Goal: Task Accomplishment & Management: Manage account settings

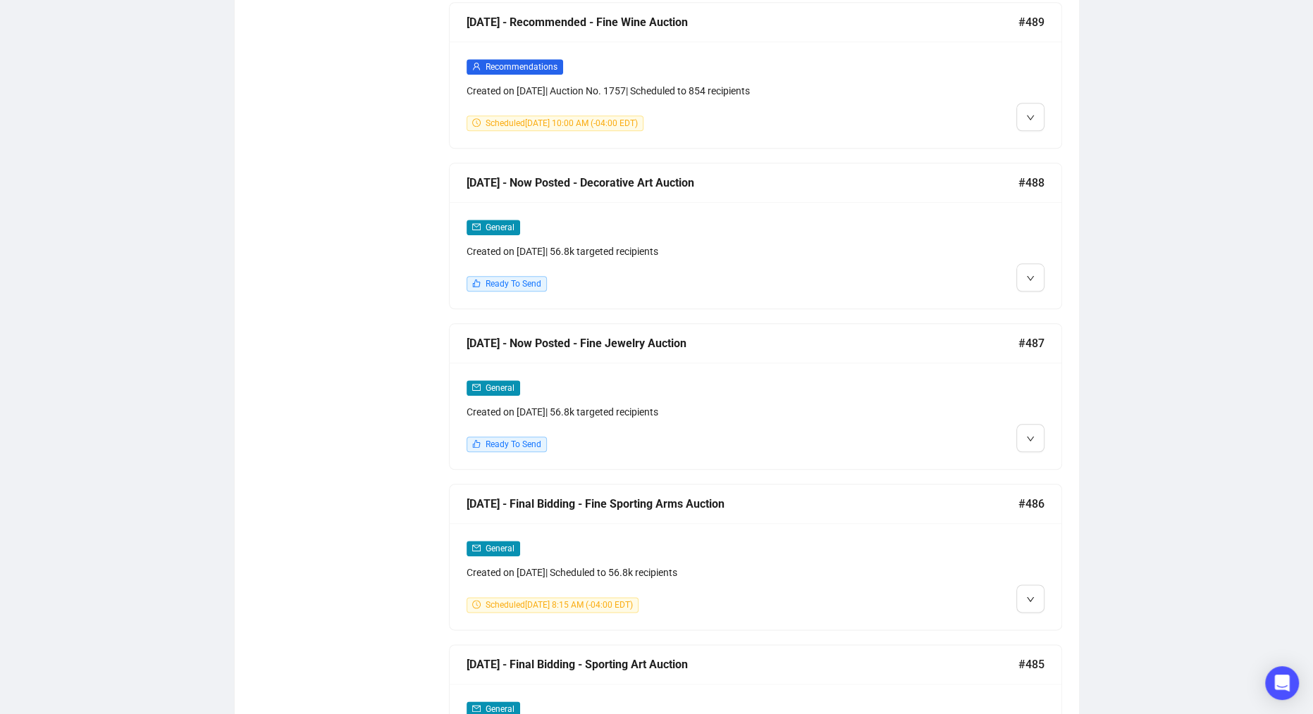
scroll to position [1215, 0]
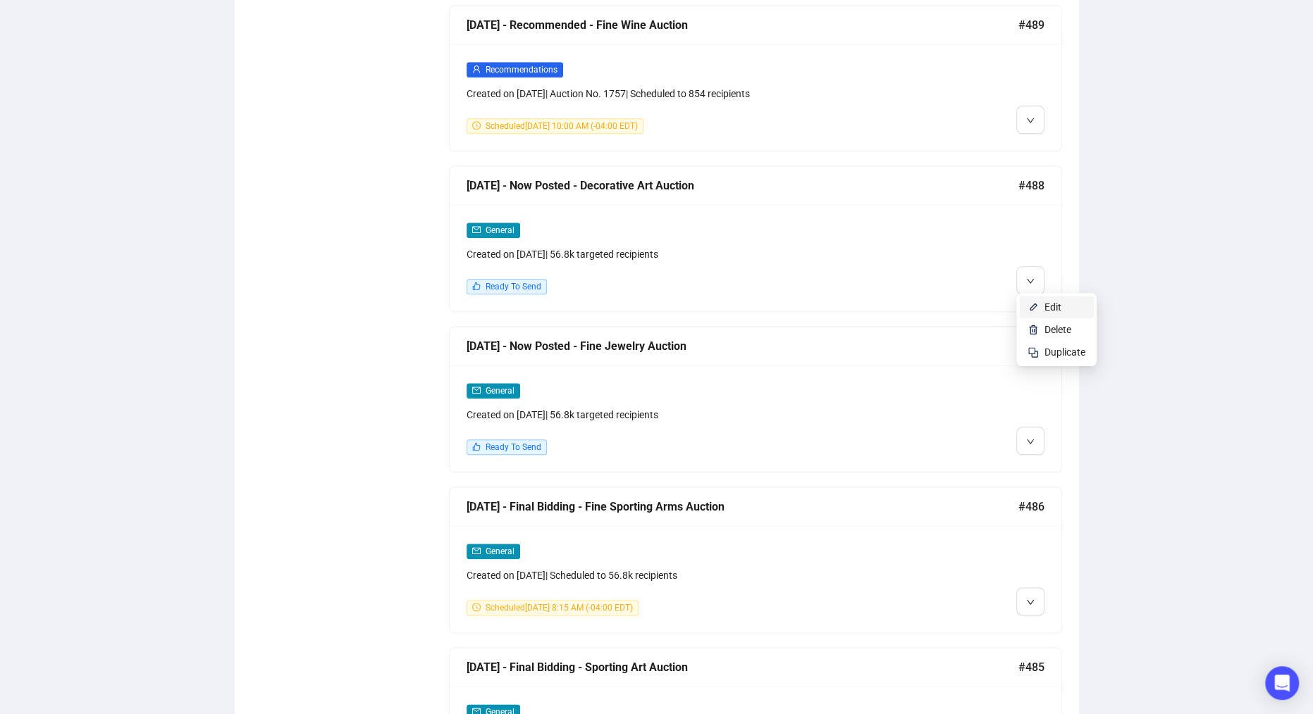
click at [1033, 305] on img at bounding box center [1032, 307] width 11 height 11
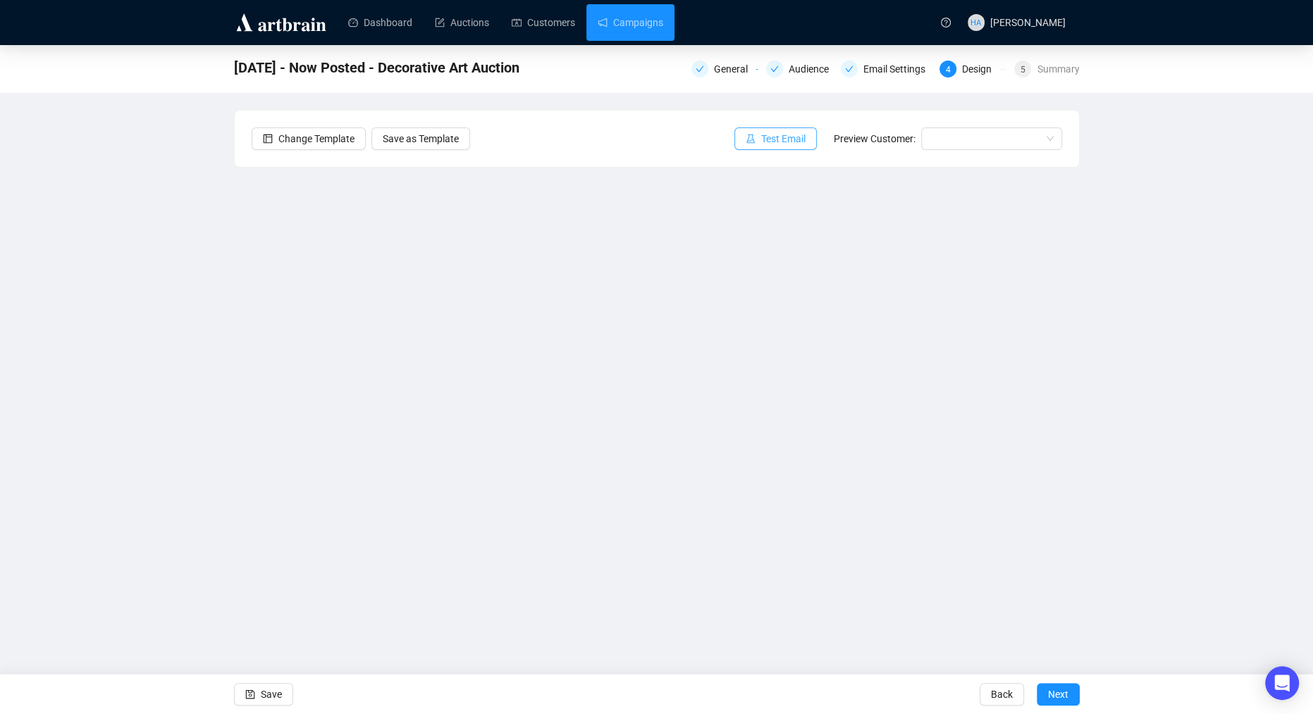
click at [788, 140] on span "Test Email" at bounding box center [783, 138] width 44 height 15
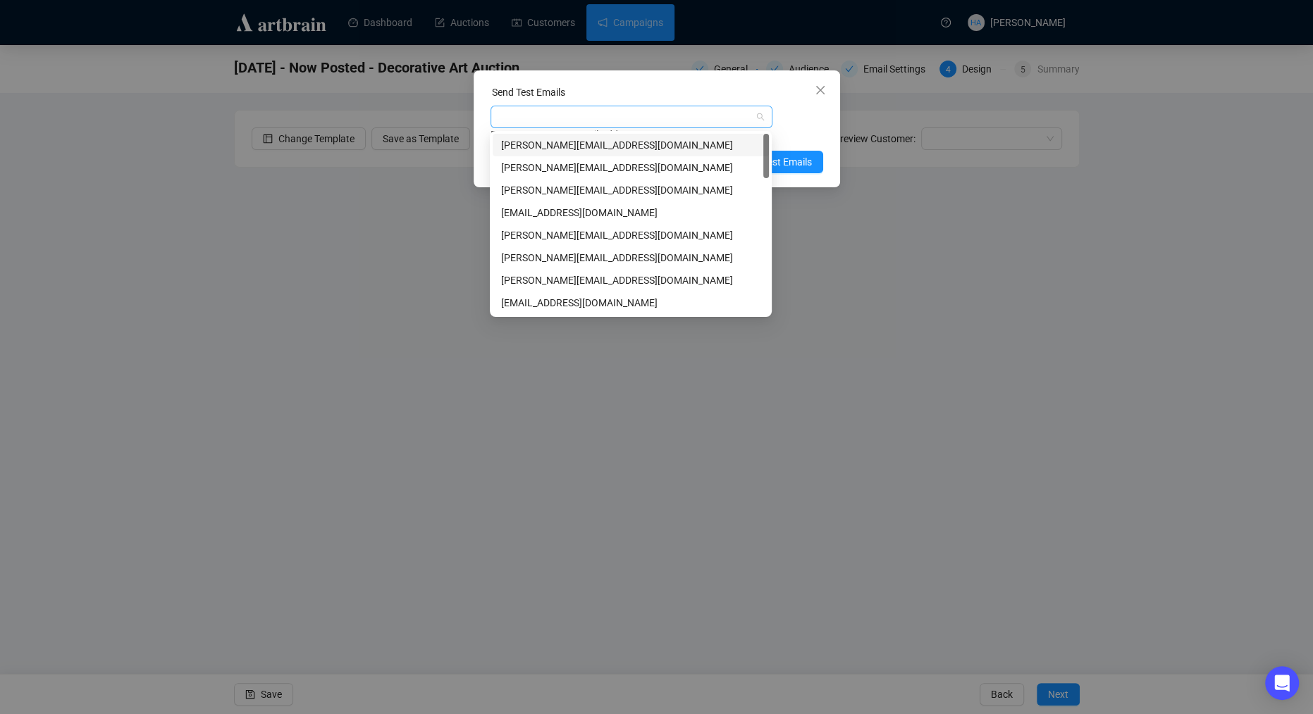
click at [597, 116] on div at bounding box center [623, 117] width 261 height 20
click at [542, 257] on div "[PERSON_NAME][EMAIL_ADDRESS][DOMAIN_NAME]" at bounding box center [630, 257] width 259 height 15
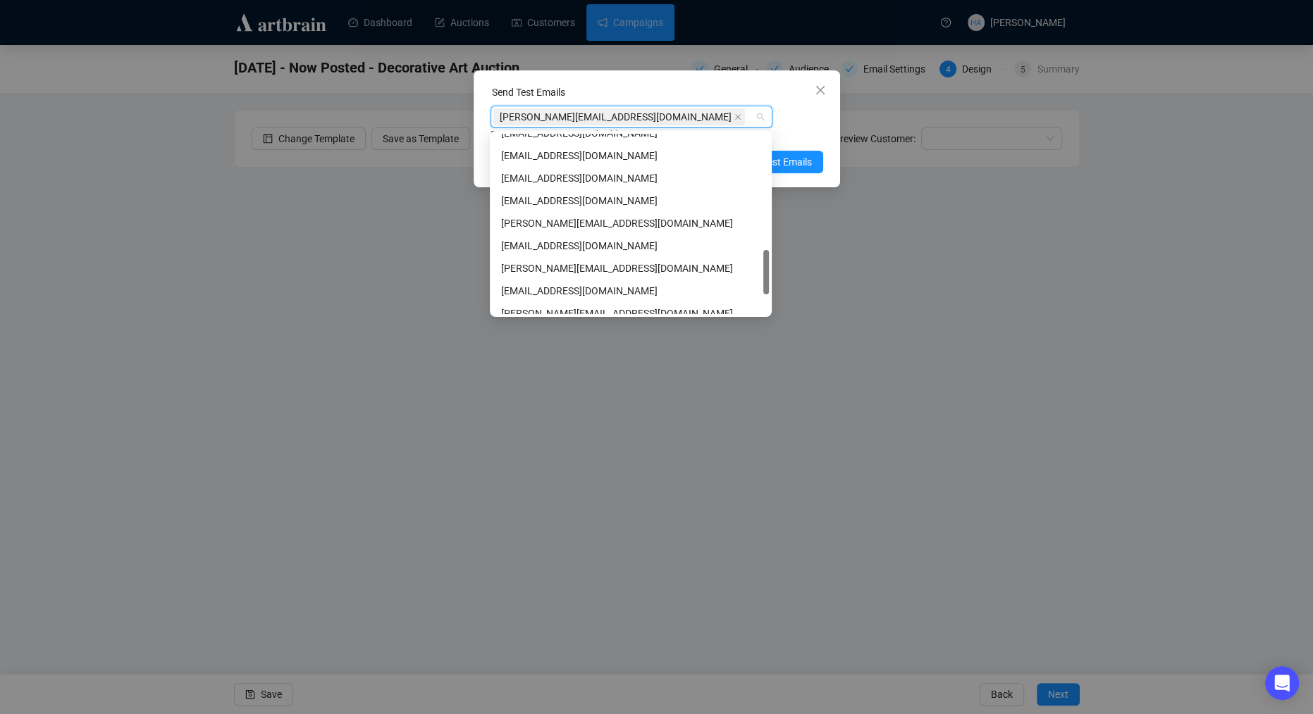
scroll to position [486, 0]
click at [540, 266] on div "[PERSON_NAME][EMAIL_ADDRESS][DOMAIN_NAME]" at bounding box center [630, 267] width 259 height 15
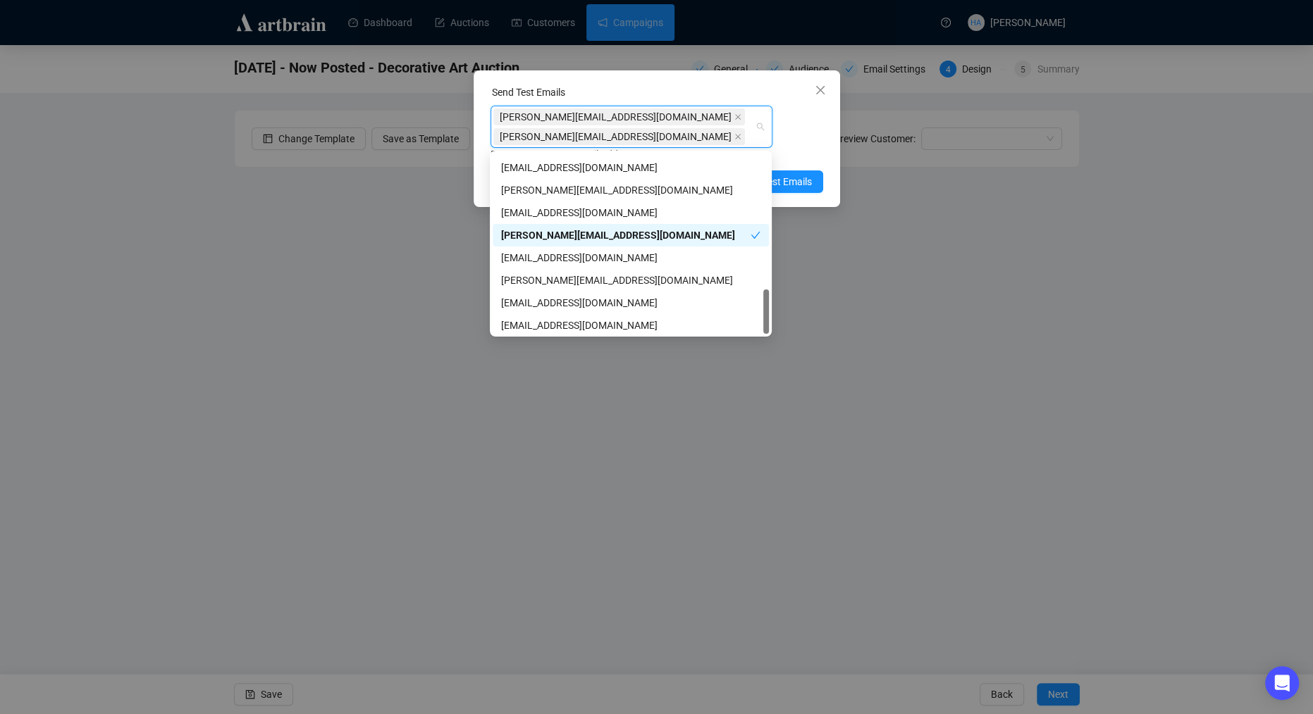
scroll to position [540, 0]
click at [529, 323] on div "[EMAIL_ADDRESS][DOMAIN_NAME]" at bounding box center [630, 323] width 259 height 15
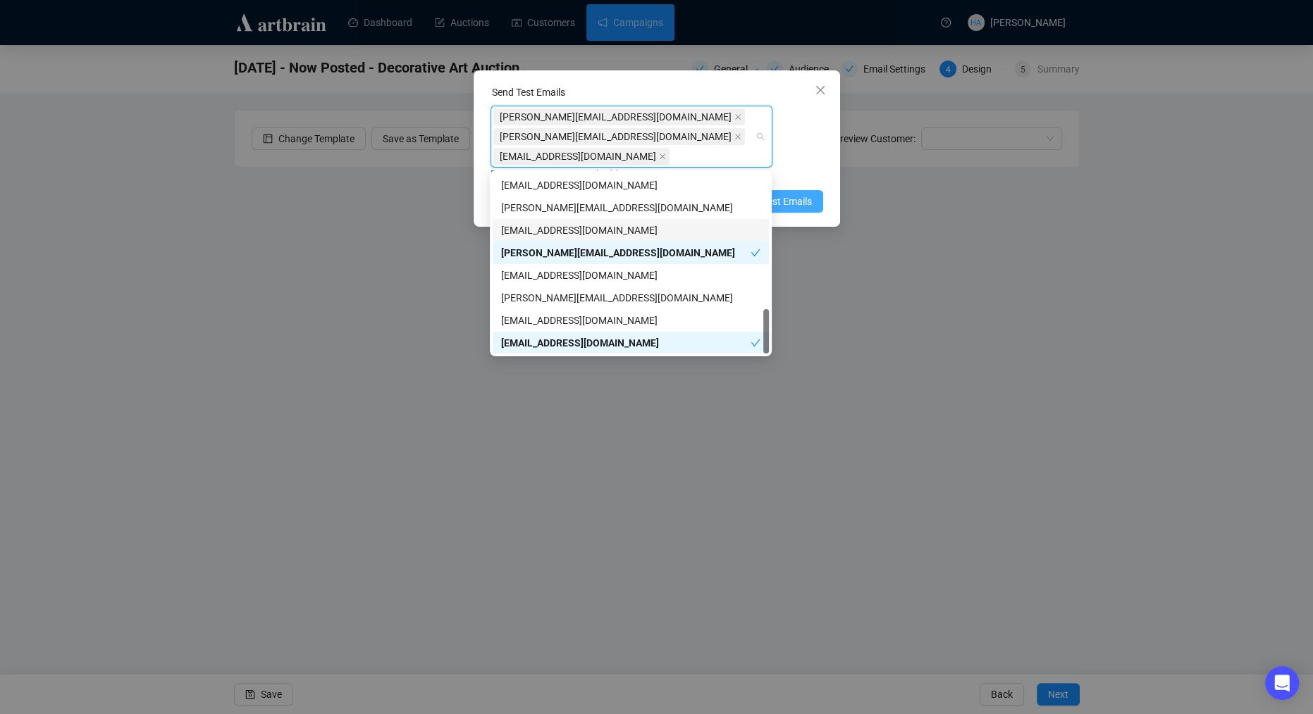
click at [787, 201] on span "Send Test Emails" at bounding box center [774, 201] width 73 height 15
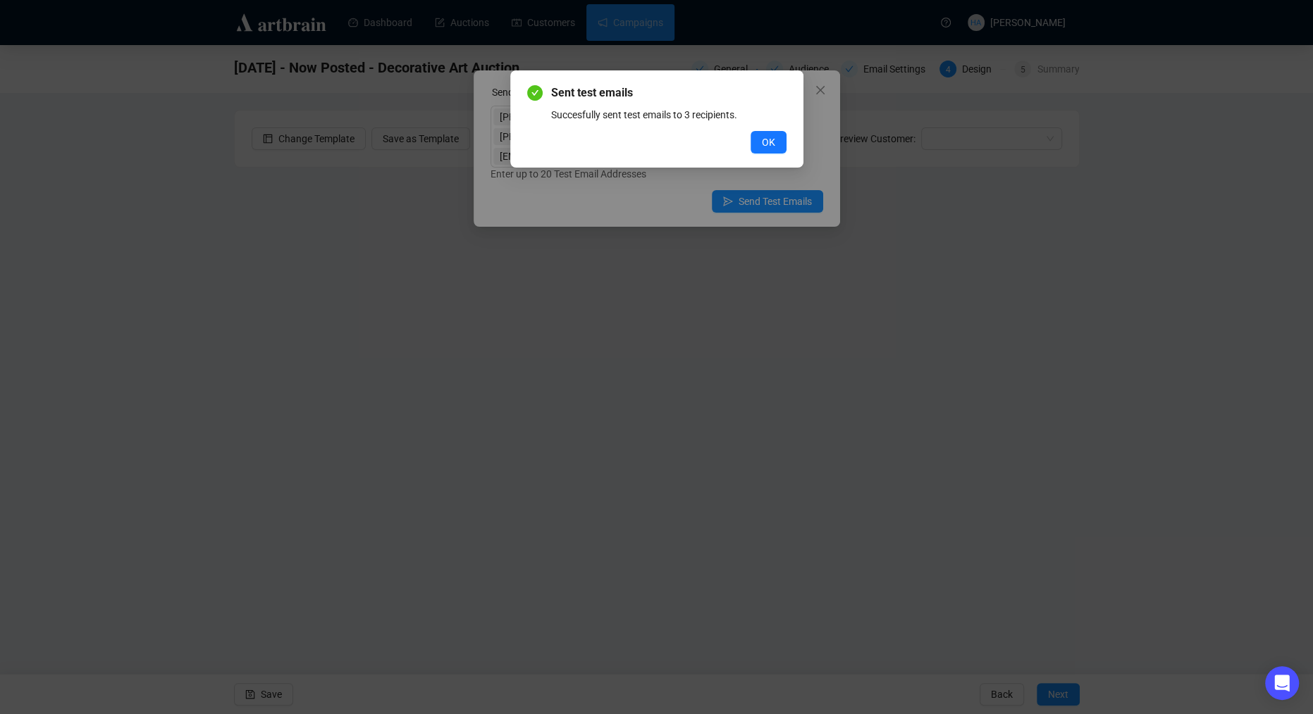
click at [766, 146] on span "OK" at bounding box center [768, 142] width 13 height 15
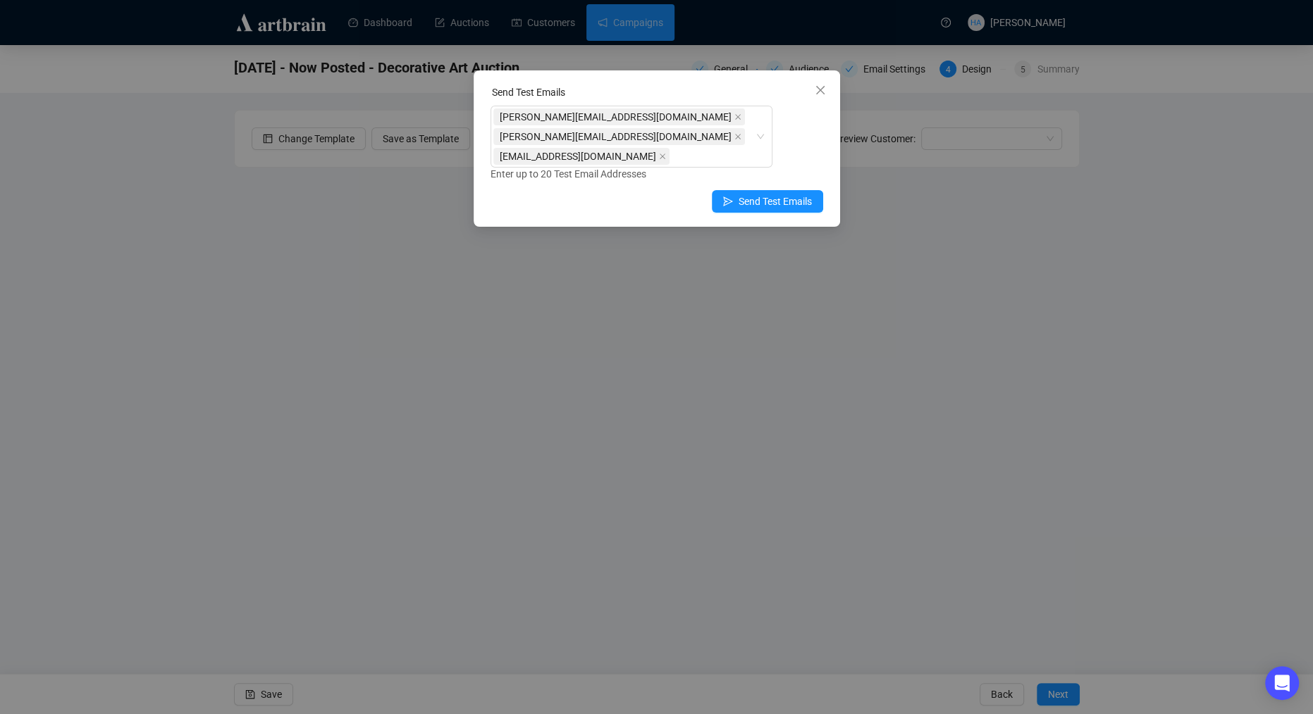
click at [812, 93] on span "Close" at bounding box center [820, 90] width 23 height 11
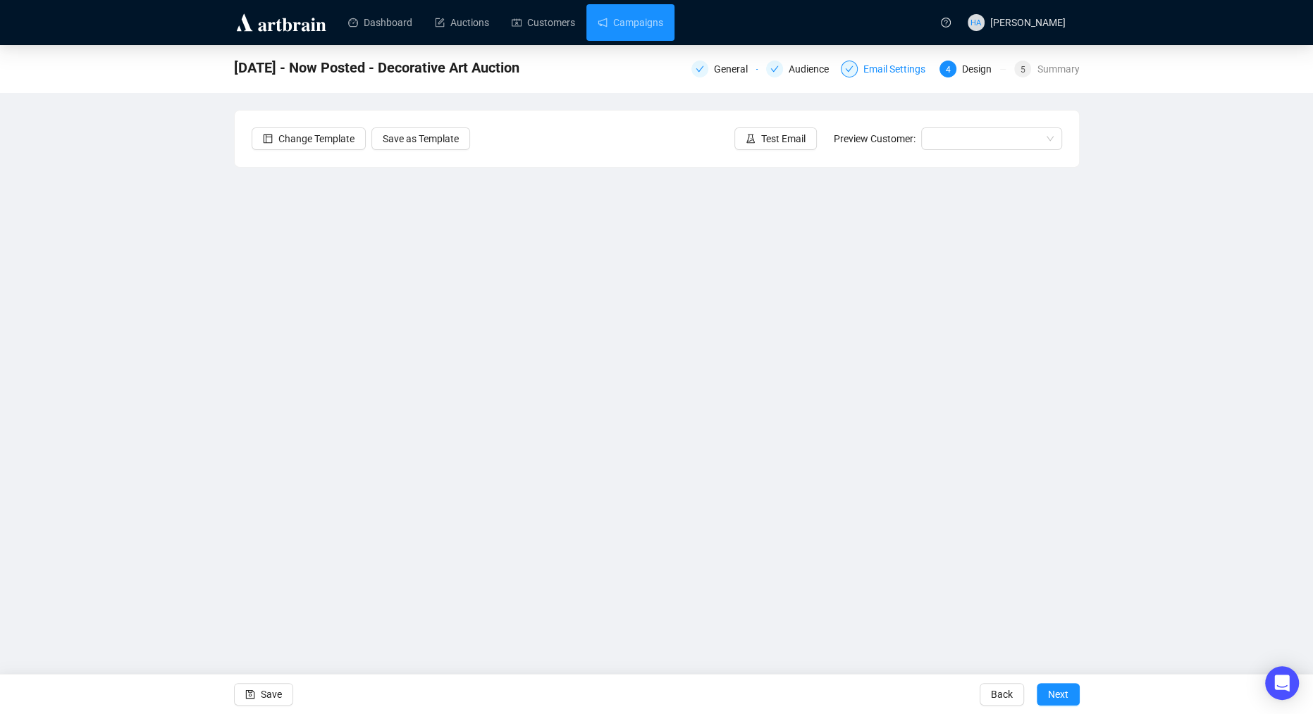
click at [883, 75] on div "Email Settings" at bounding box center [898, 69] width 70 height 17
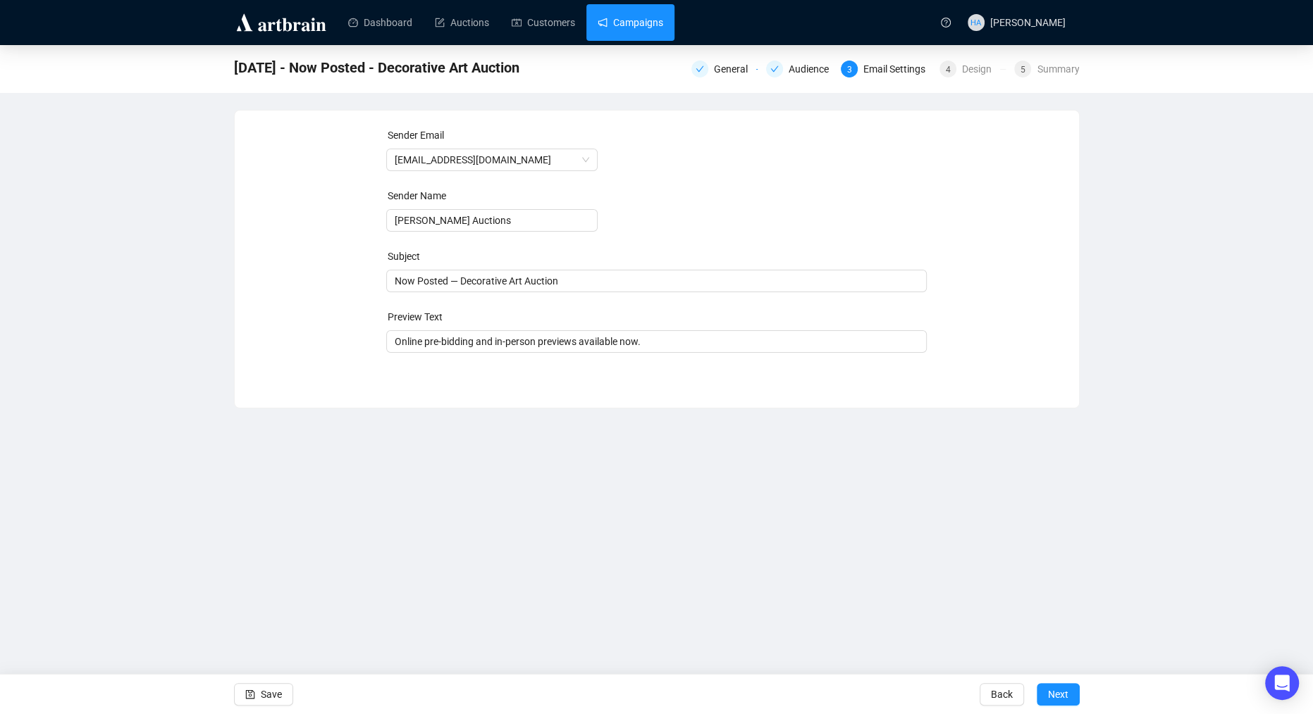
click at [614, 23] on link "Campaigns" at bounding box center [630, 22] width 66 height 37
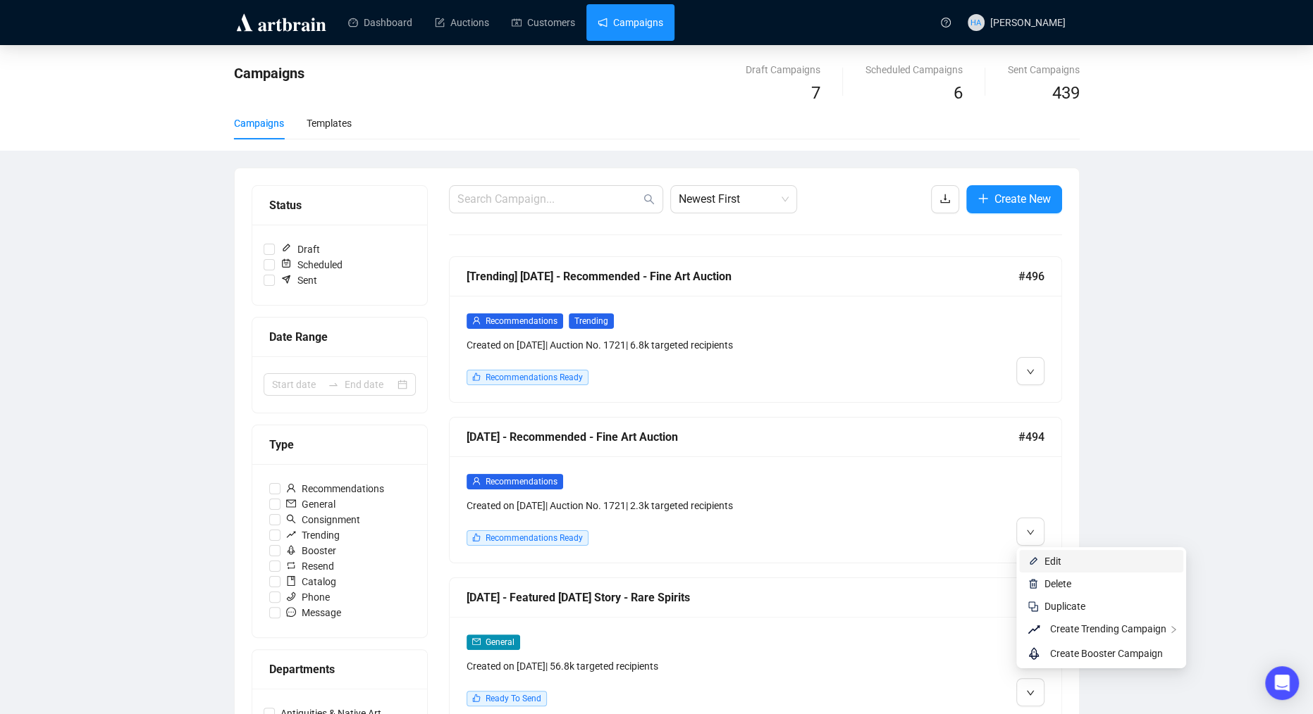
click at [1041, 558] on li "Edit" at bounding box center [1101, 561] width 164 height 23
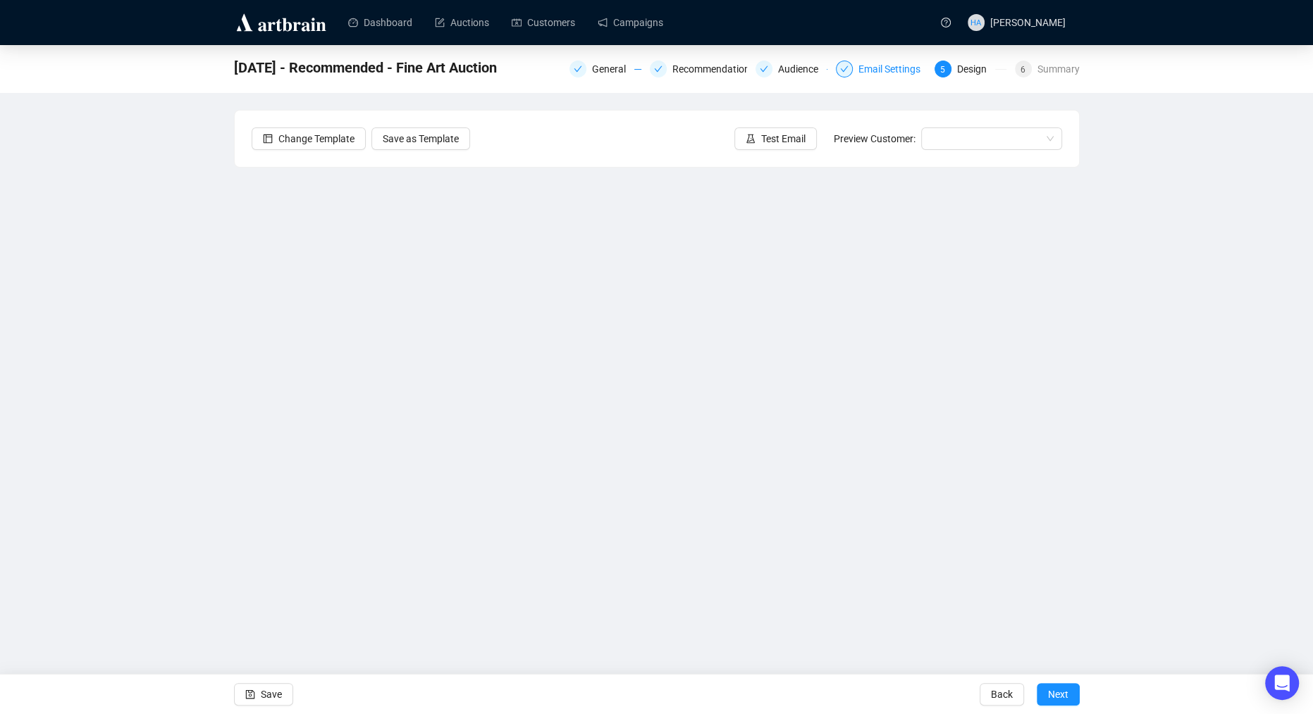
click at [874, 61] on div "Email Settings" at bounding box center [893, 69] width 70 height 17
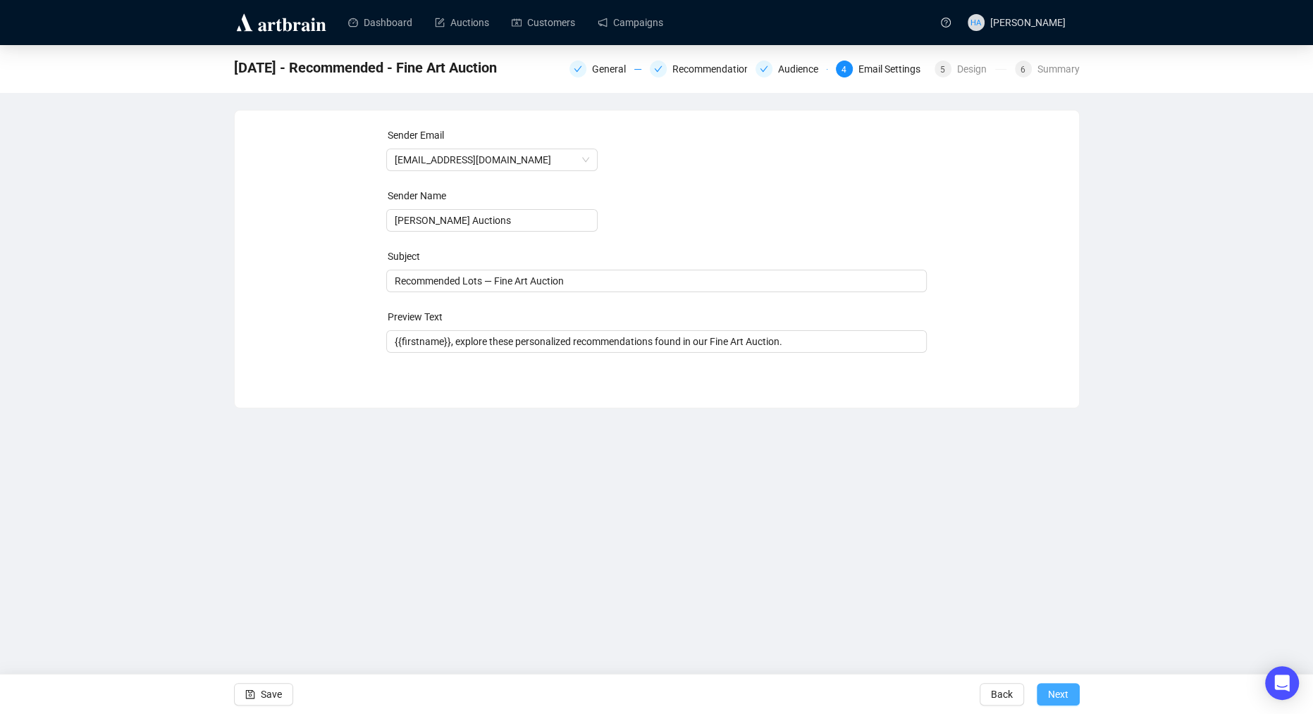
click at [1055, 696] on span "Next" at bounding box center [1058, 694] width 20 height 39
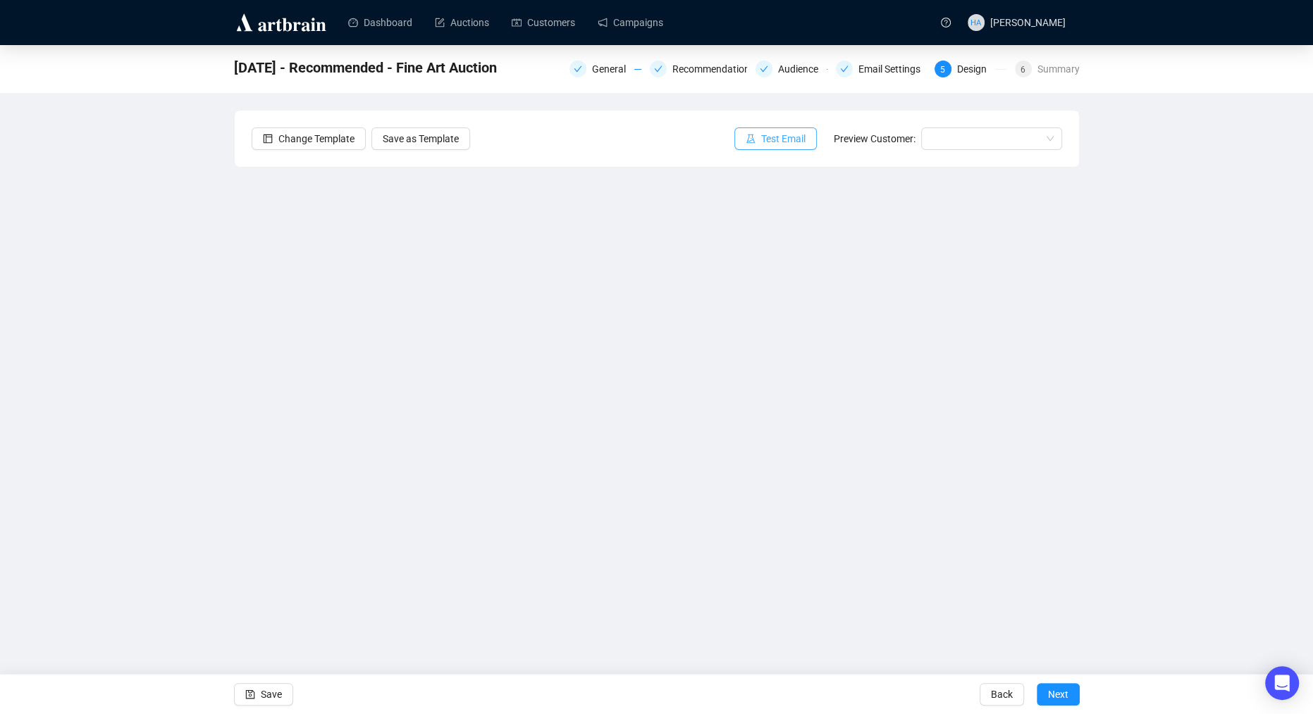
click at [766, 137] on span "Test Email" at bounding box center [783, 138] width 44 height 15
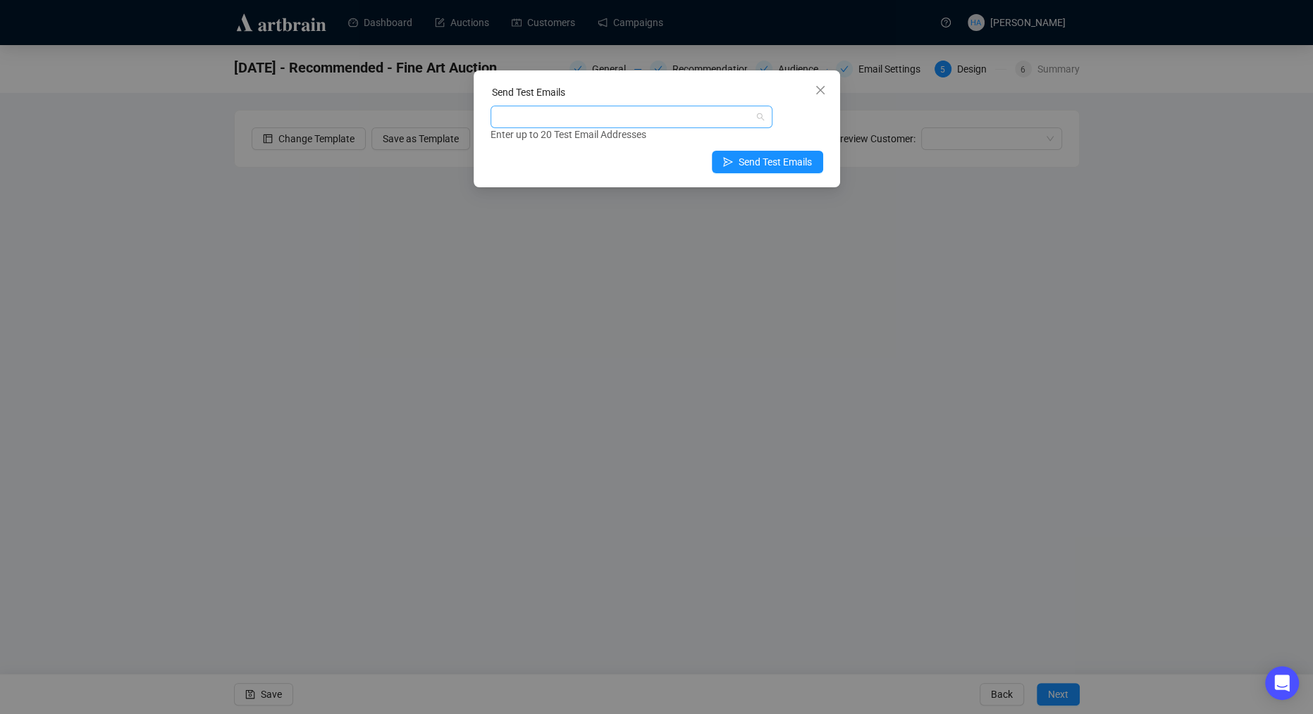
click at [597, 115] on div at bounding box center [623, 117] width 261 height 20
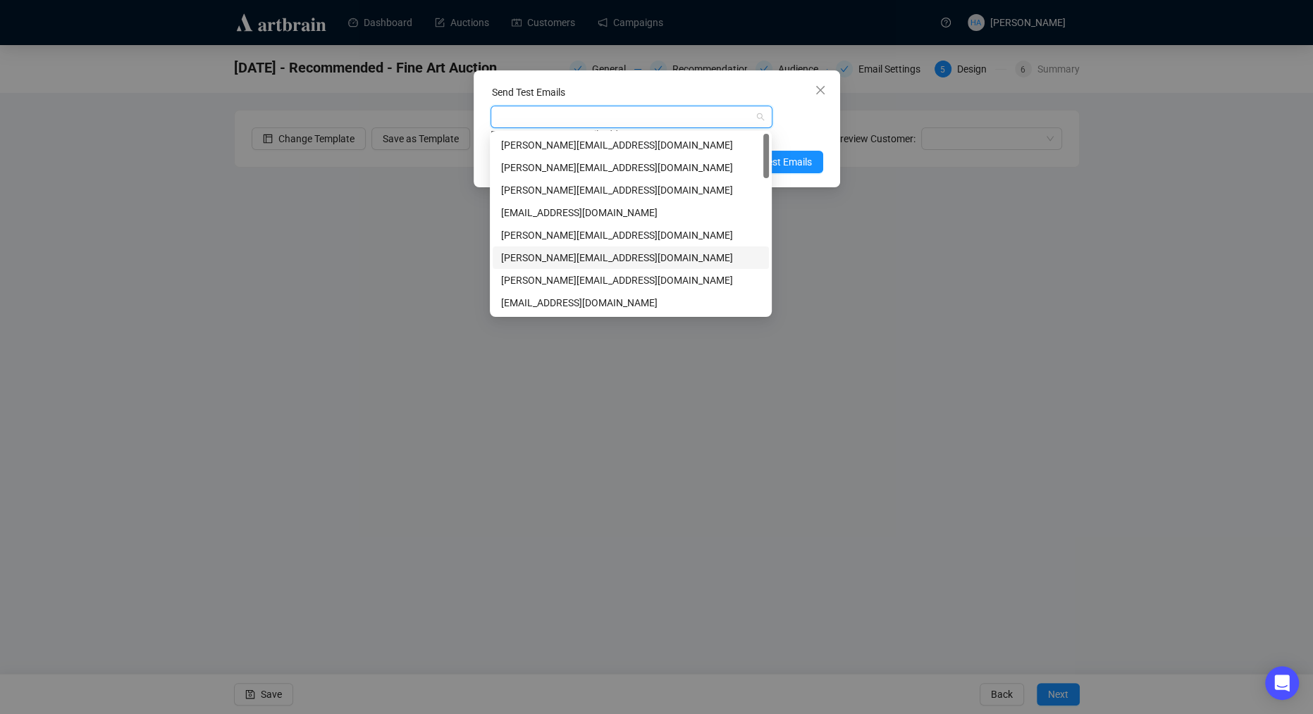
click at [549, 254] on div "[PERSON_NAME][EMAIL_ADDRESS][DOMAIN_NAME]" at bounding box center [630, 257] width 259 height 15
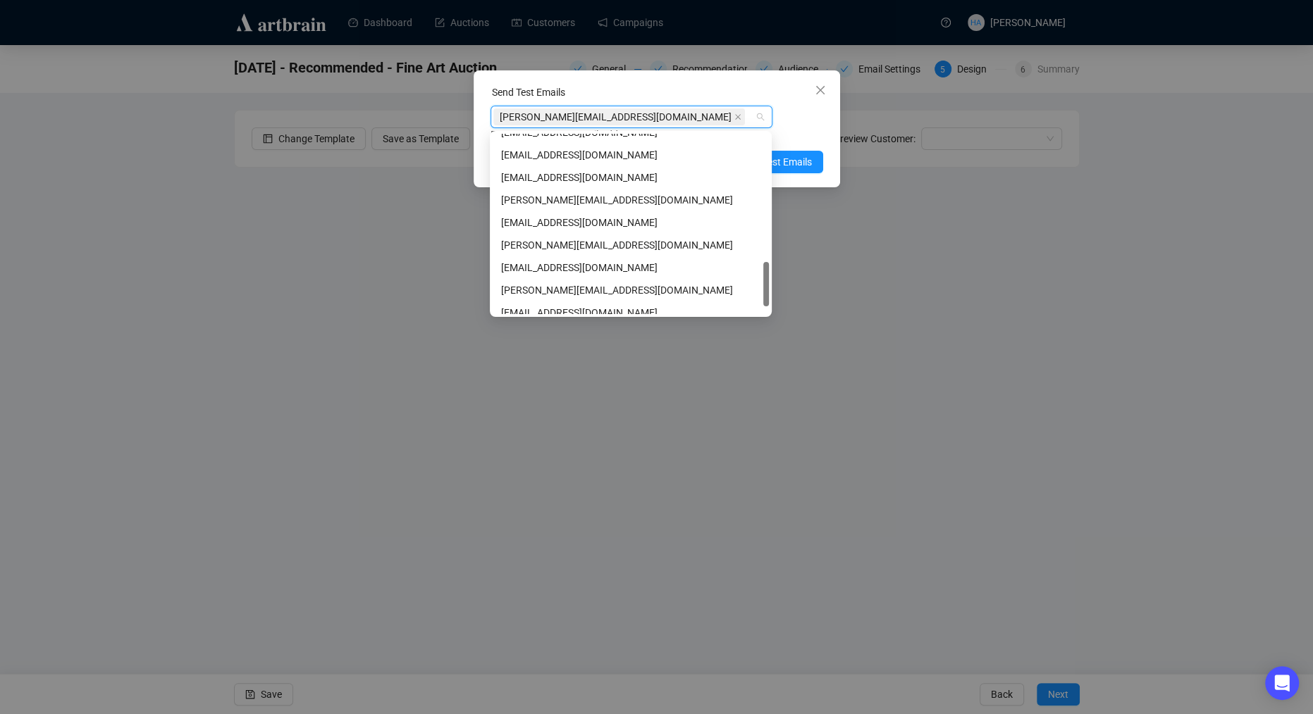
scroll to position [531, 0]
click at [543, 218] on div "[PERSON_NAME][EMAIL_ADDRESS][DOMAIN_NAME]" at bounding box center [630, 222] width 259 height 15
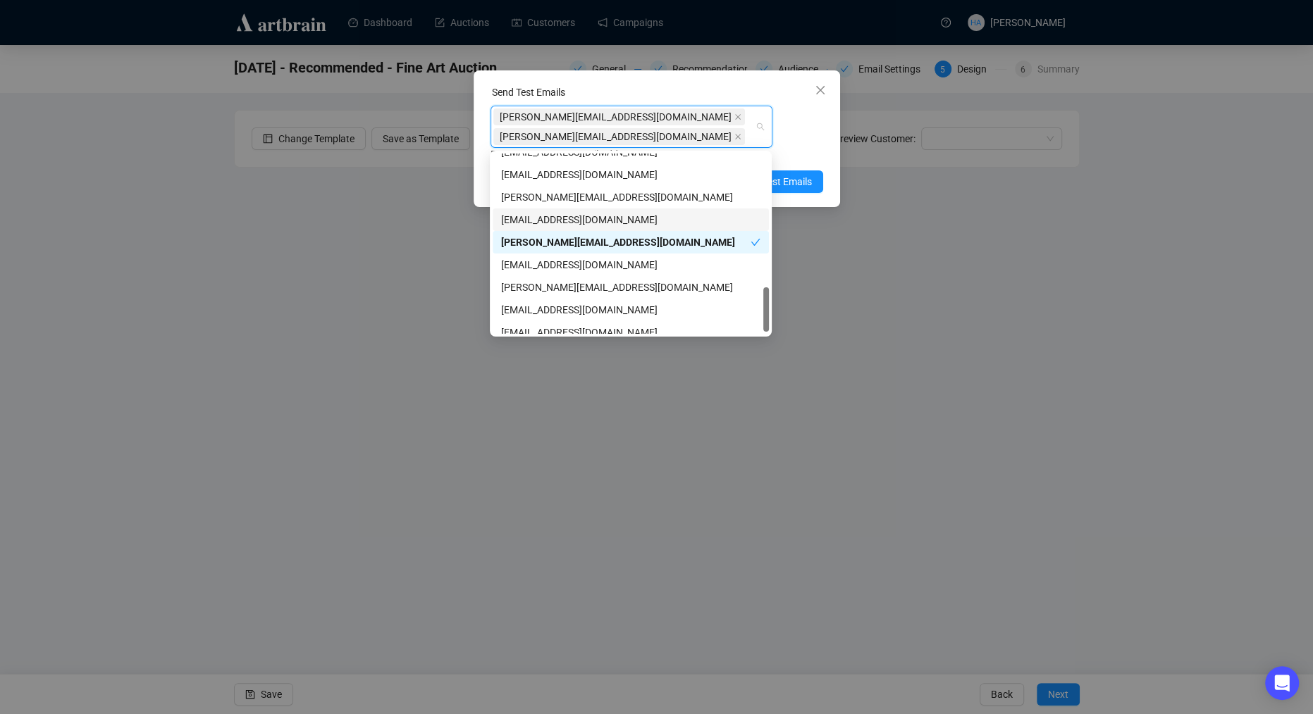
scroll to position [540, 0]
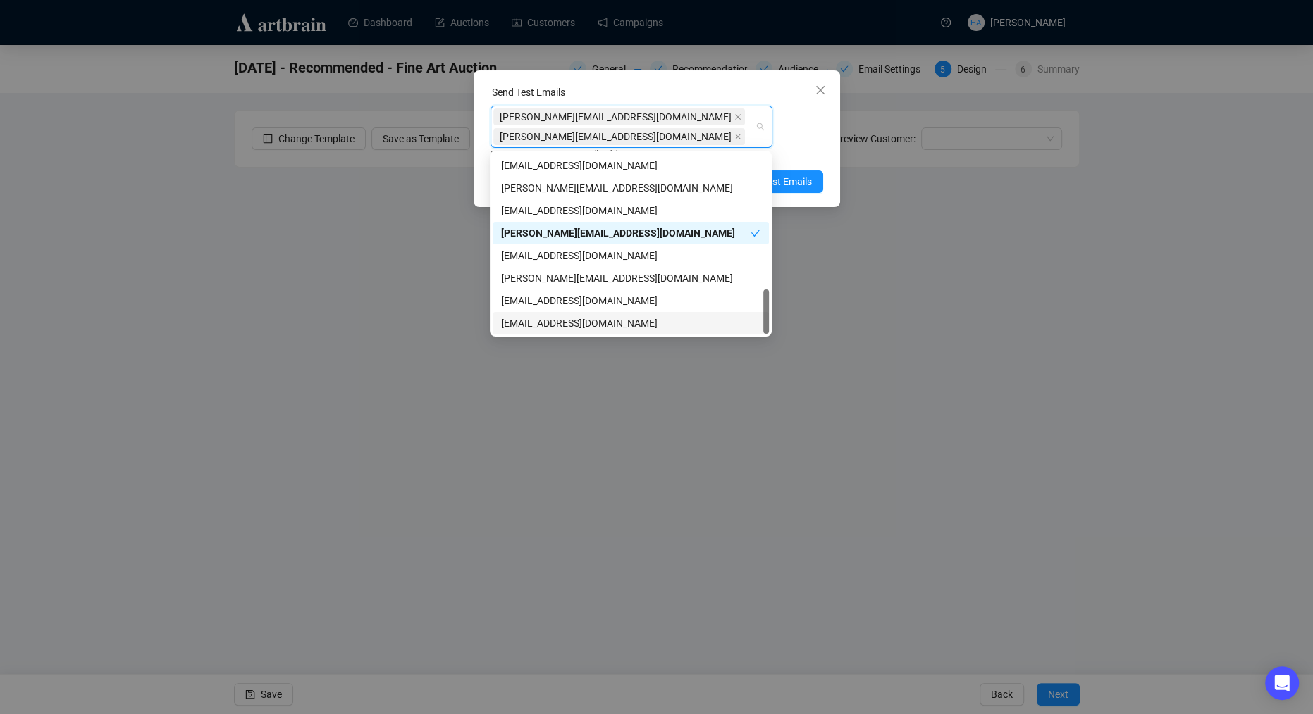
click at [540, 321] on div "[EMAIL_ADDRESS][DOMAIN_NAME]" at bounding box center [630, 323] width 259 height 15
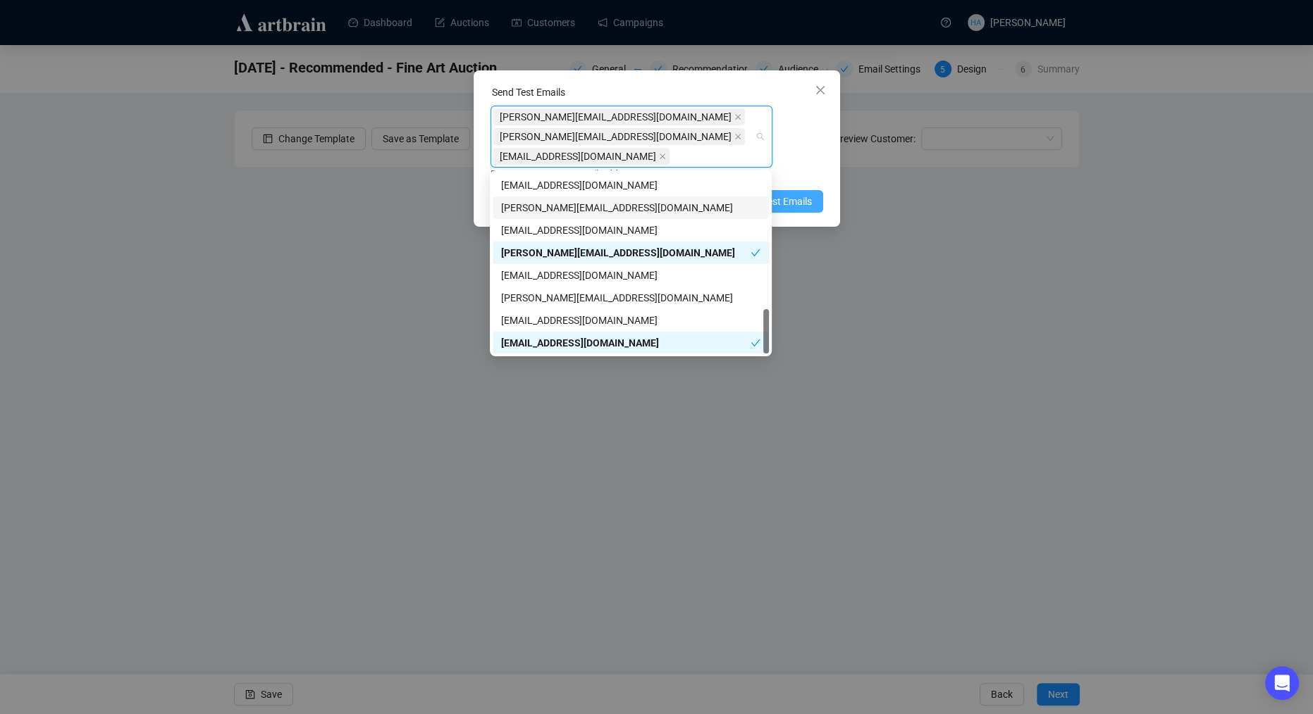
click at [789, 202] on span "Send Test Emails" at bounding box center [774, 201] width 73 height 15
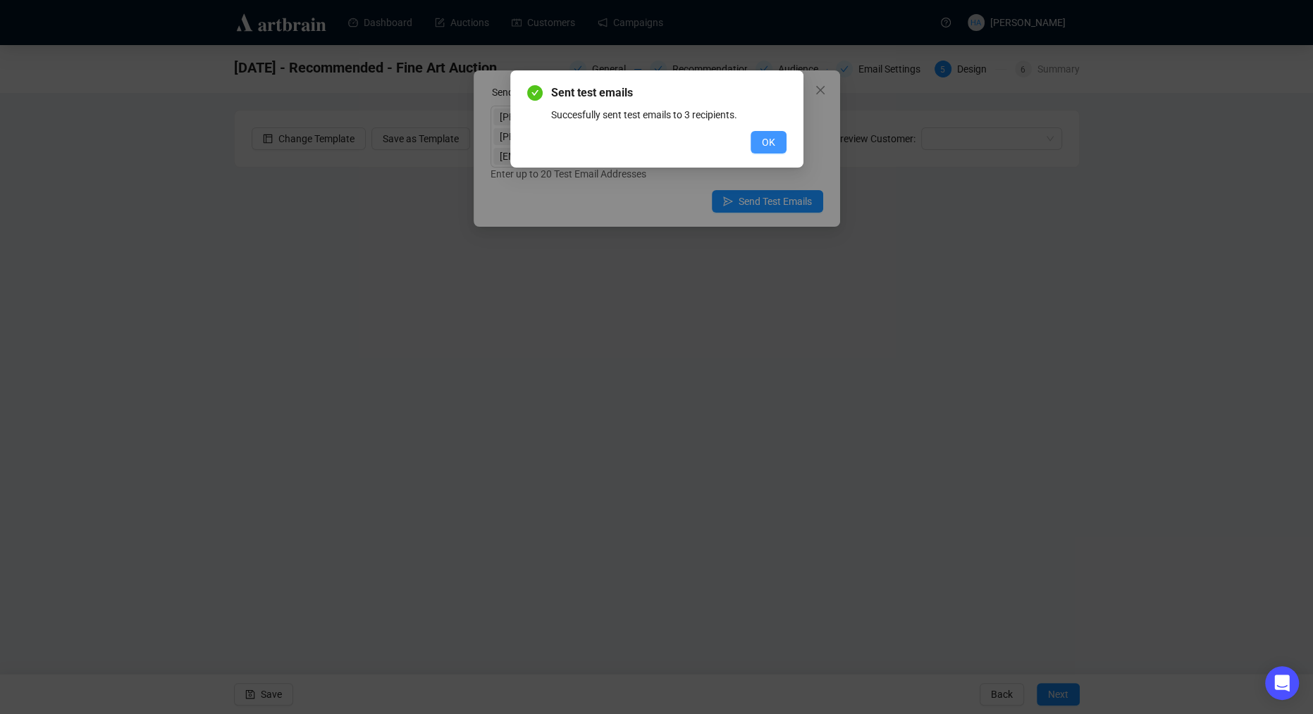
click at [775, 142] on button "OK" at bounding box center [768, 142] width 36 height 23
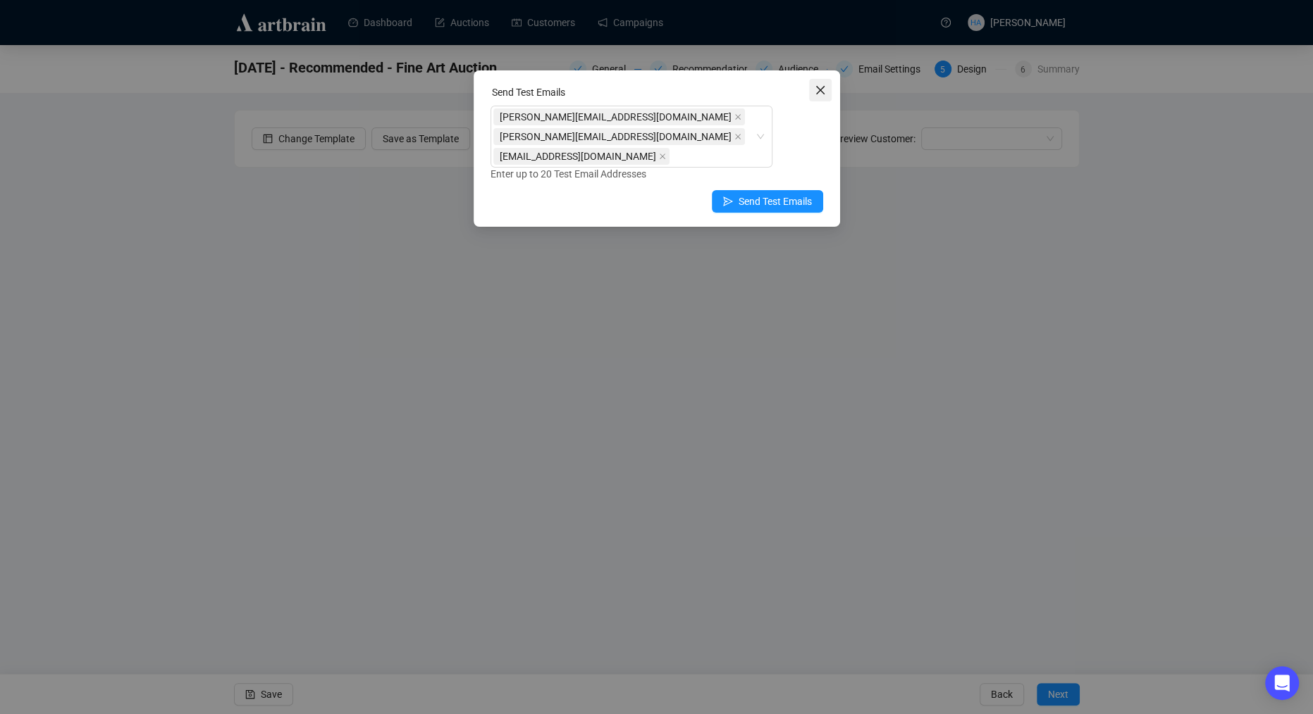
click at [816, 88] on icon "close" at bounding box center [819, 90] width 11 height 11
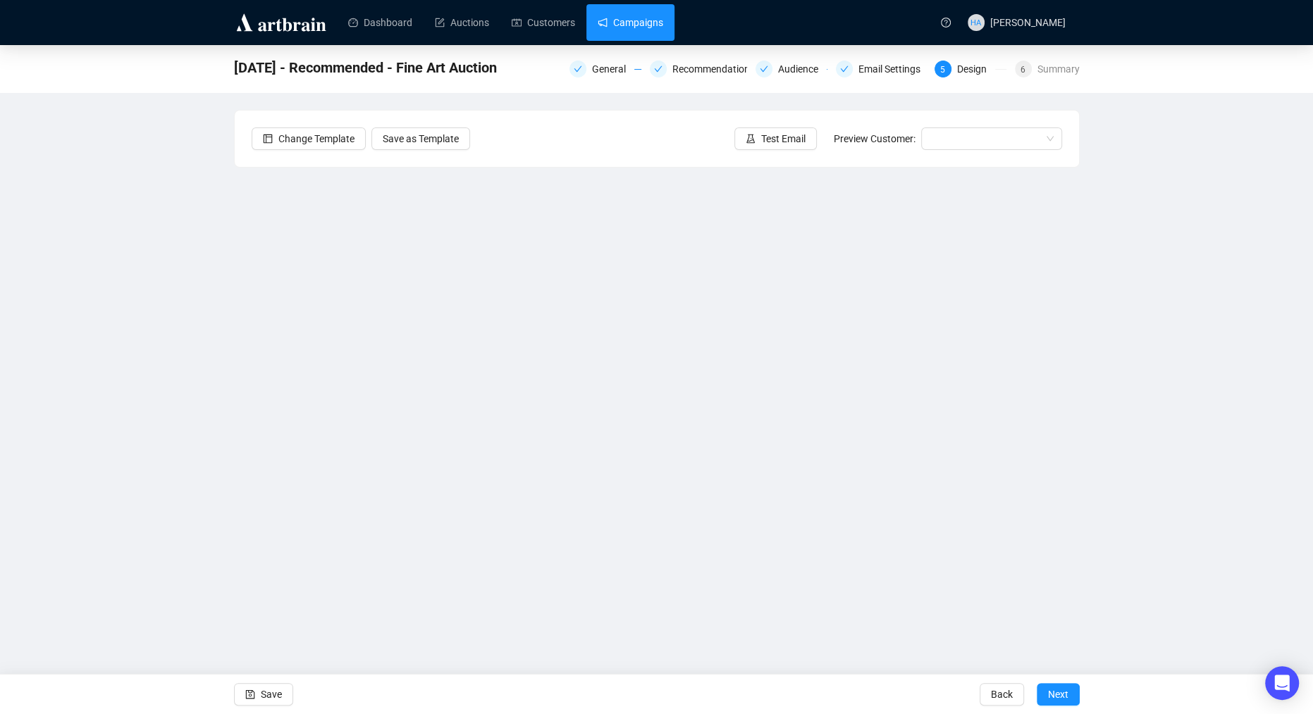
click at [660, 19] on link "Campaigns" at bounding box center [630, 22] width 66 height 37
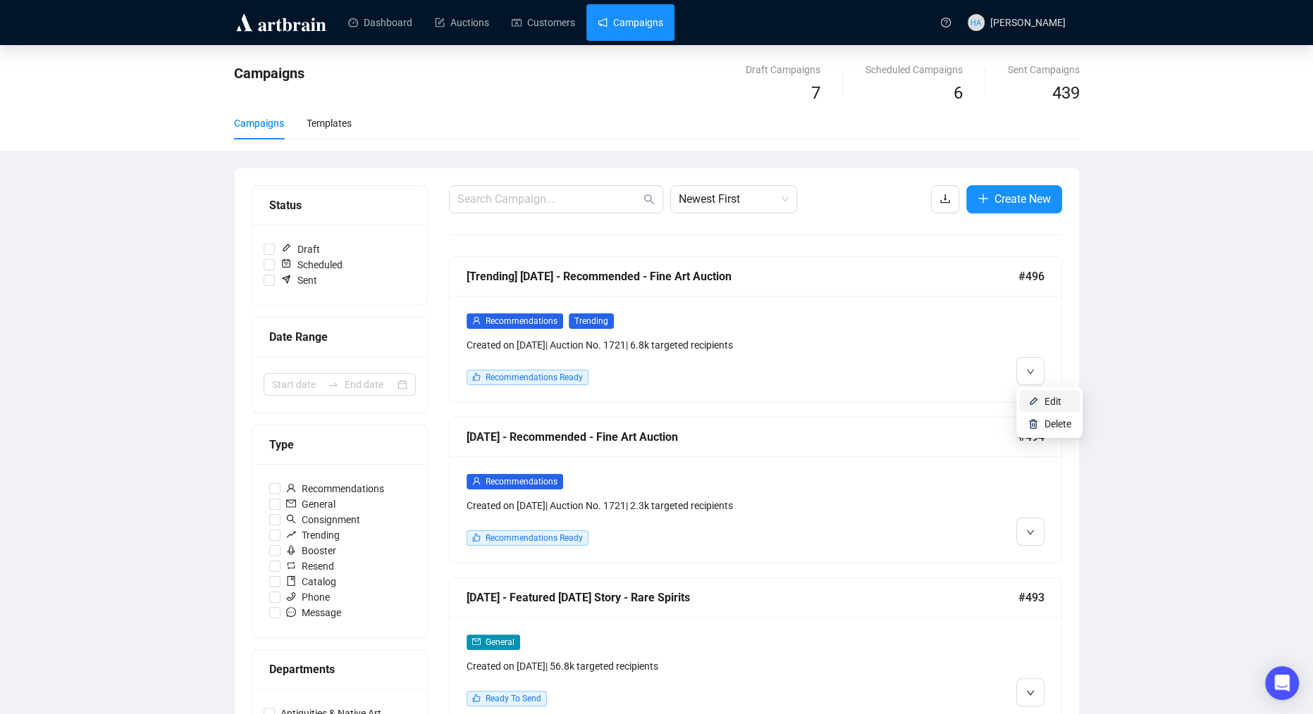
click at [1034, 397] on img at bounding box center [1032, 401] width 11 height 11
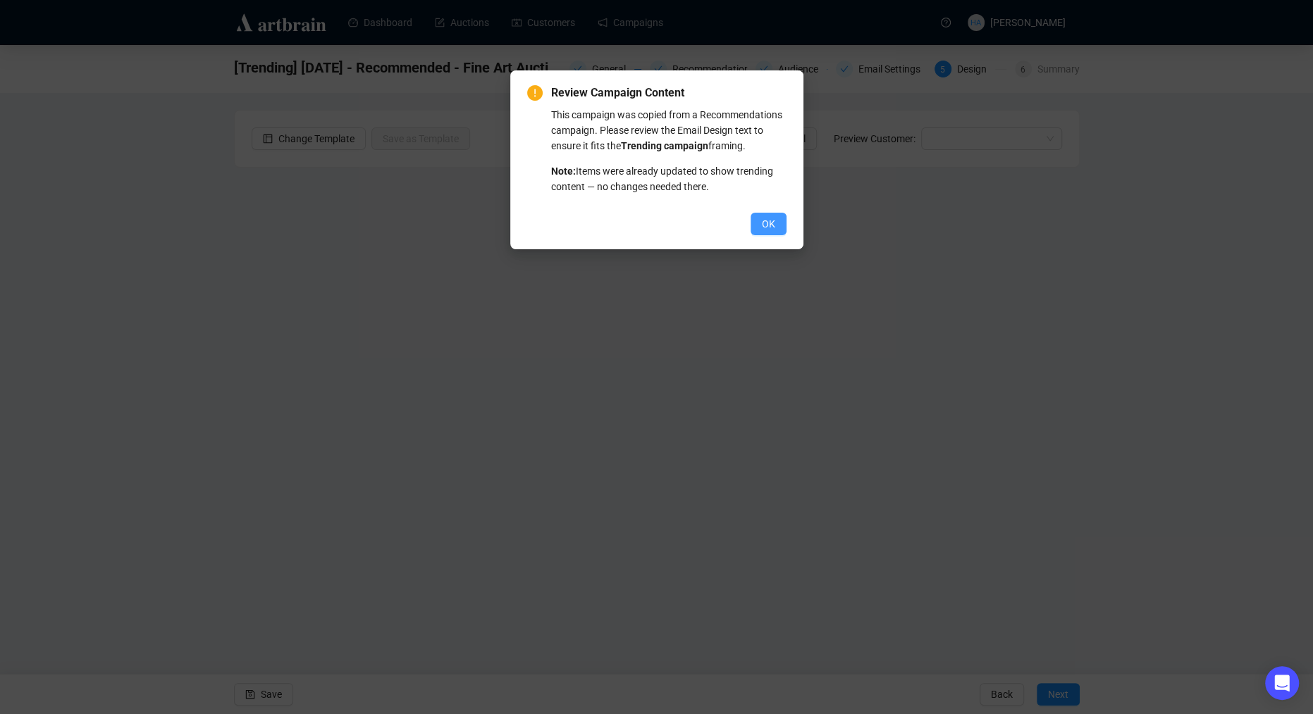
click at [775, 235] on button "OK" at bounding box center [768, 224] width 36 height 23
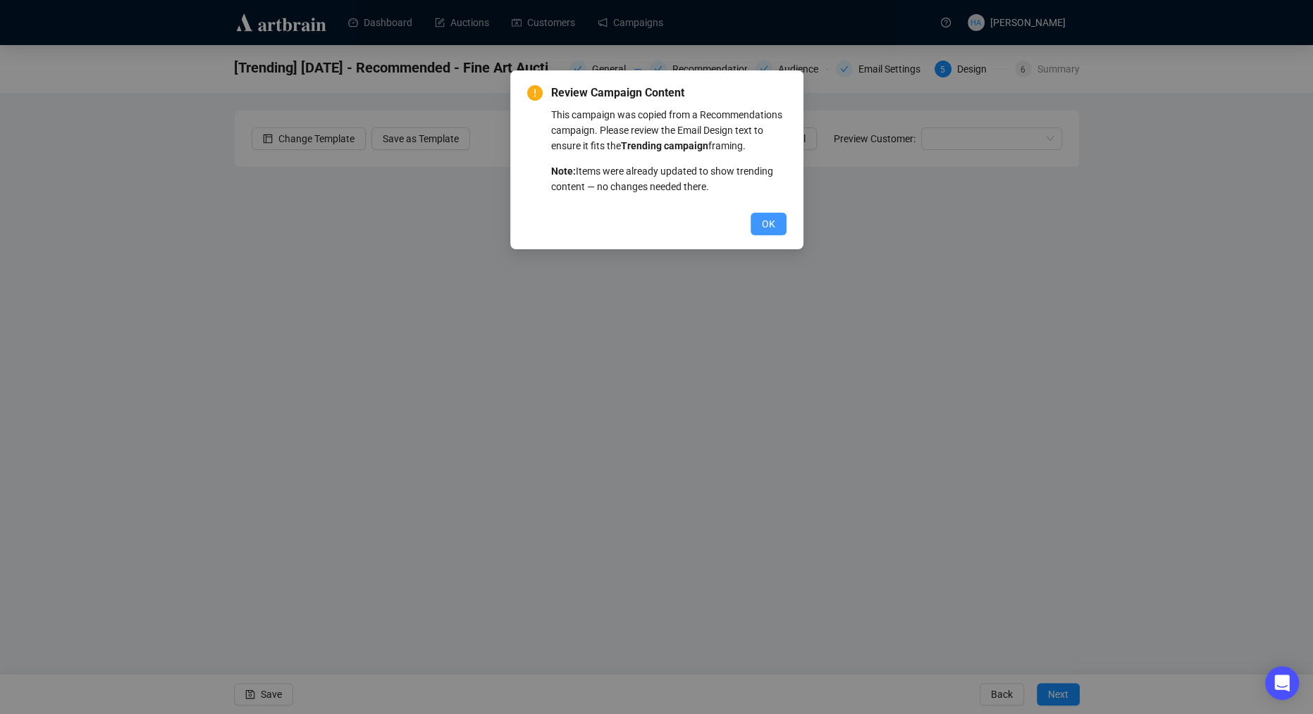
click at [765, 232] on span "OK" at bounding box center [768, 223] width 13 height 15
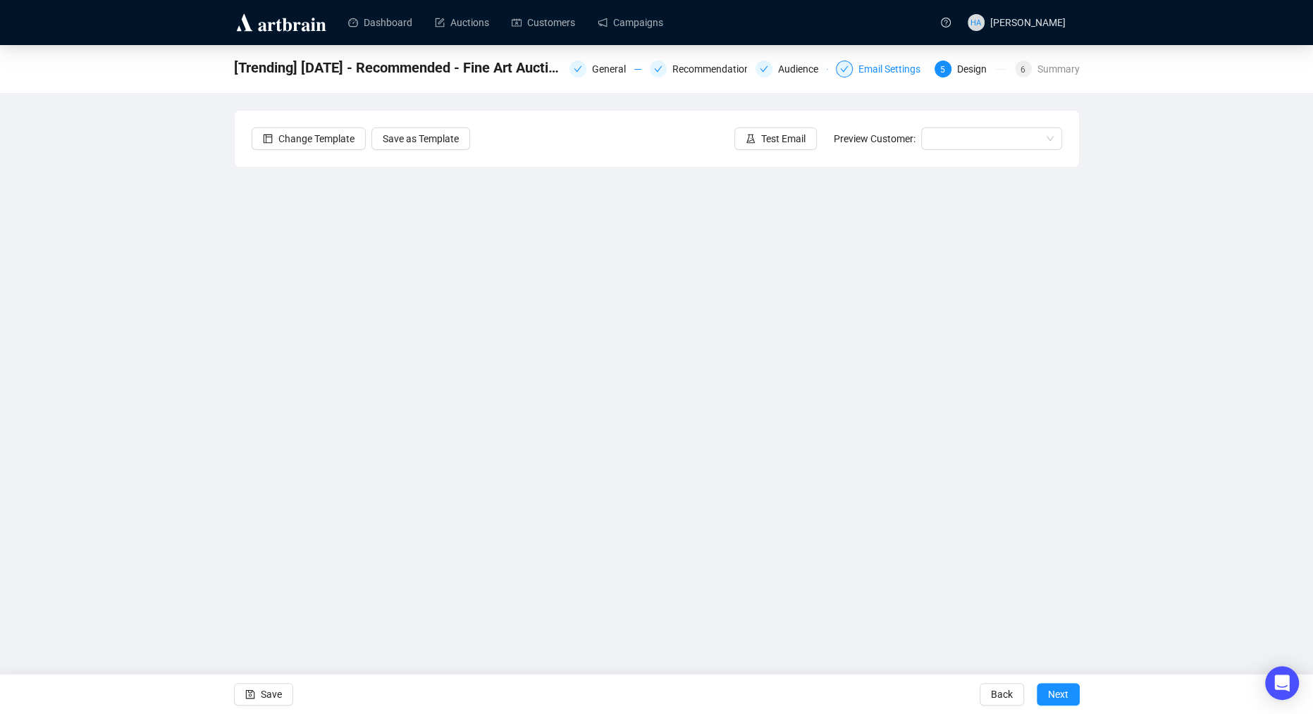
click at [886, 69] on div "Email Settings" at bounding box center [893, 69] width 70 height 17
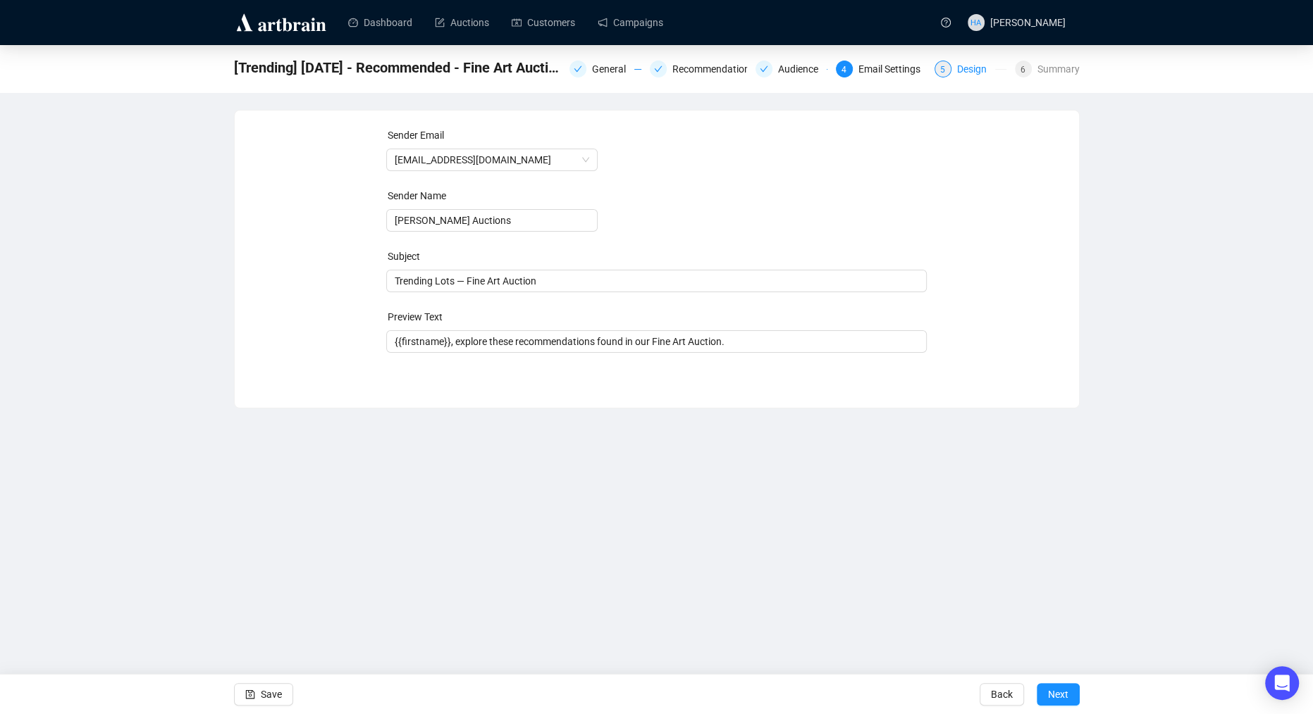
click at [961, 68] on div "Design" at bounding box center [976, 69] width 38 height 17
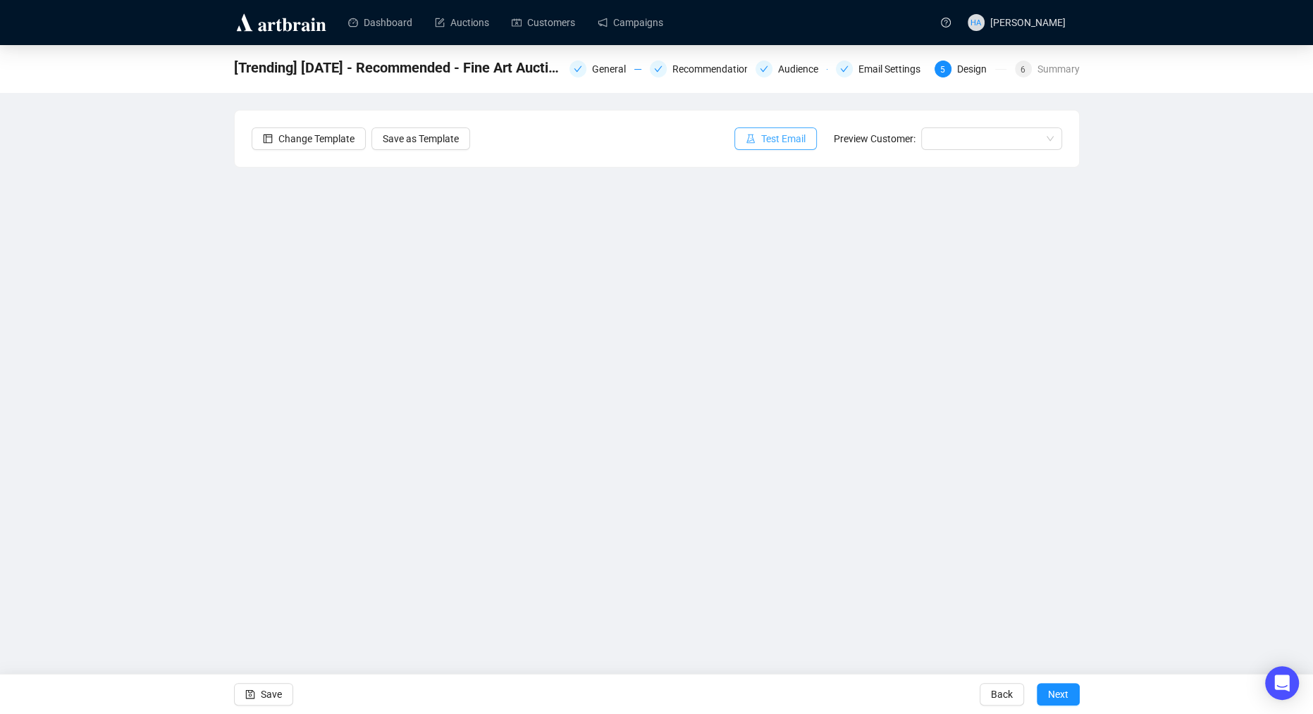
click at [777, 134] on span "Test Email" at bounding box center [783, 138] width 44 height 15
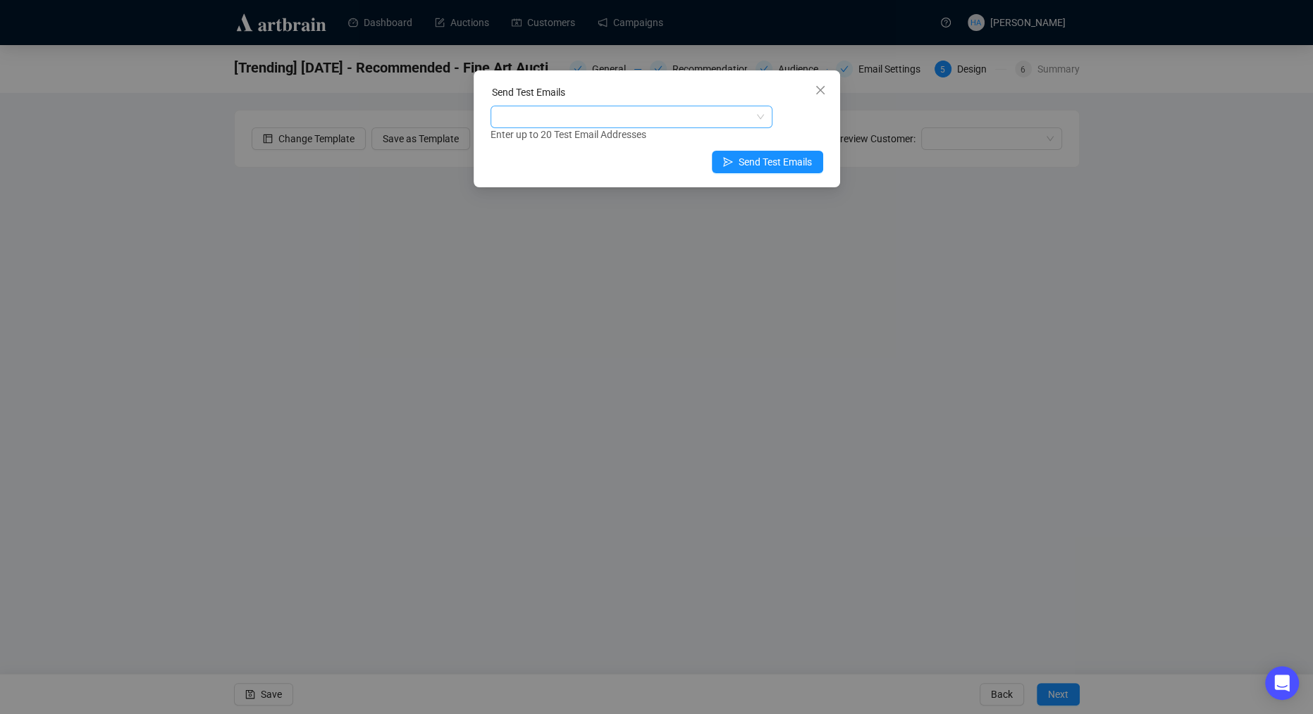
click at [592, 123] on div at bounding box center [623, 117] width 261 height 20
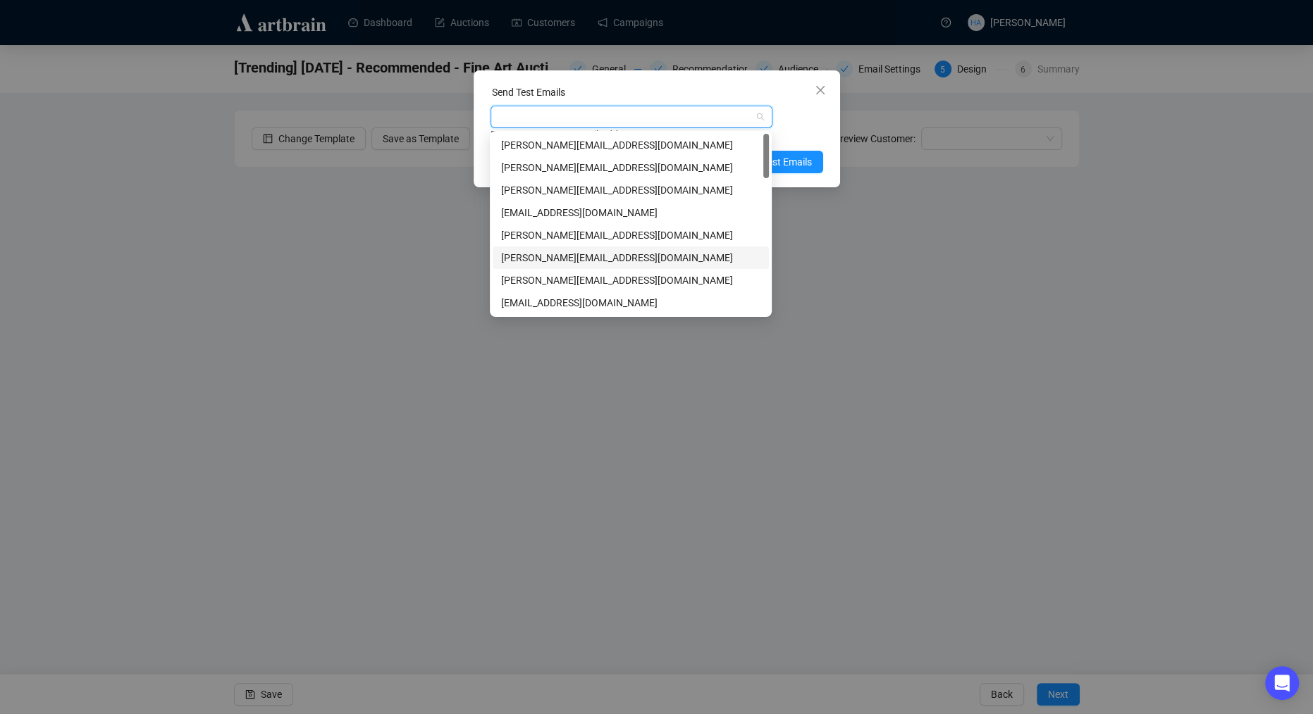
click at [524, 263] on div "[PERSON_NAME][EMAIL_ADDRESS][DOMAIN_NAME]" at bounding box center [630, 257] width 259 height 15
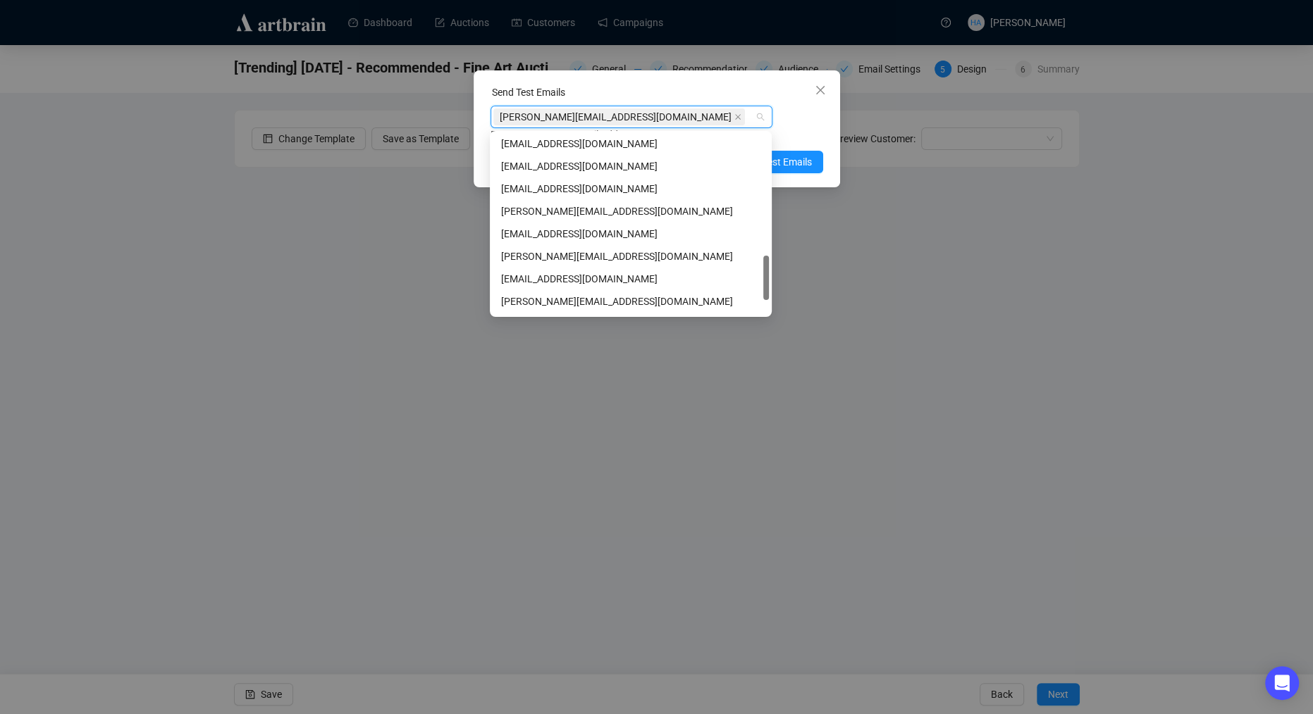
scroll to position [512, 0]
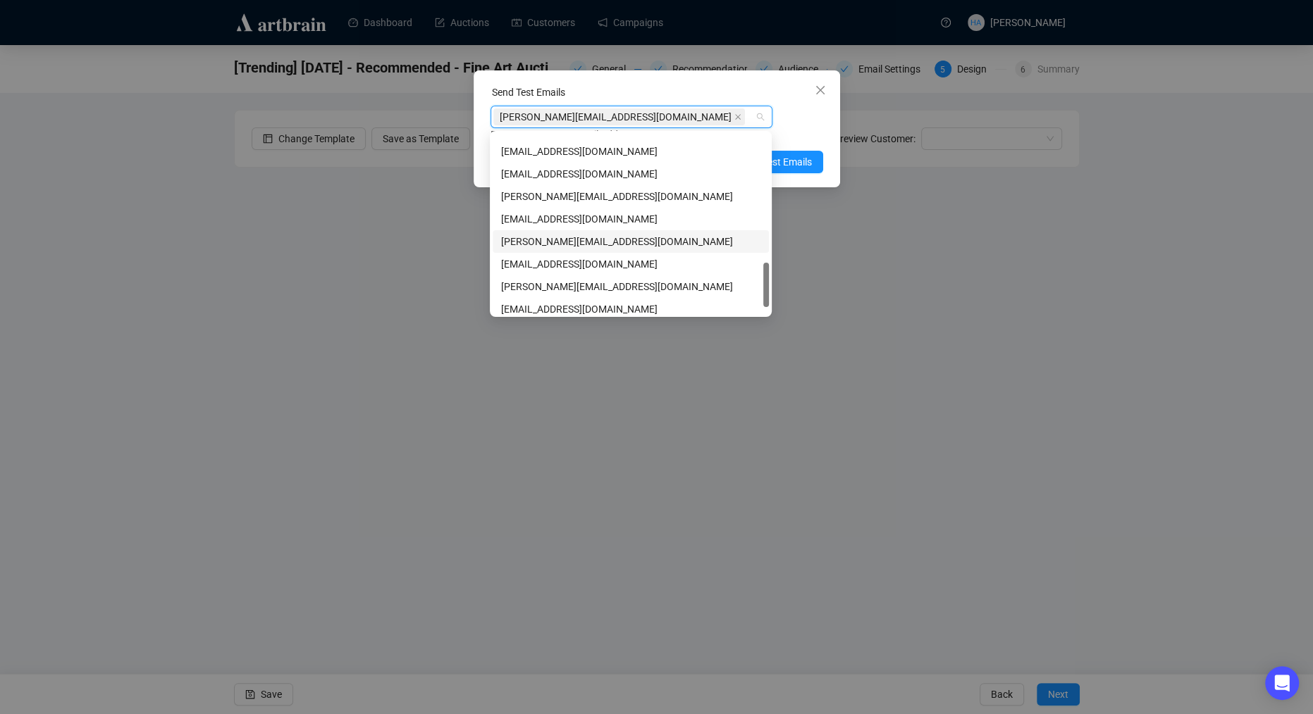
click at [532, 241] on div "[PERSON_NAME][EMAIL_ADDRESS][DOMAIN_NAME]" at bounding box center [630, 241] width 259 height 15
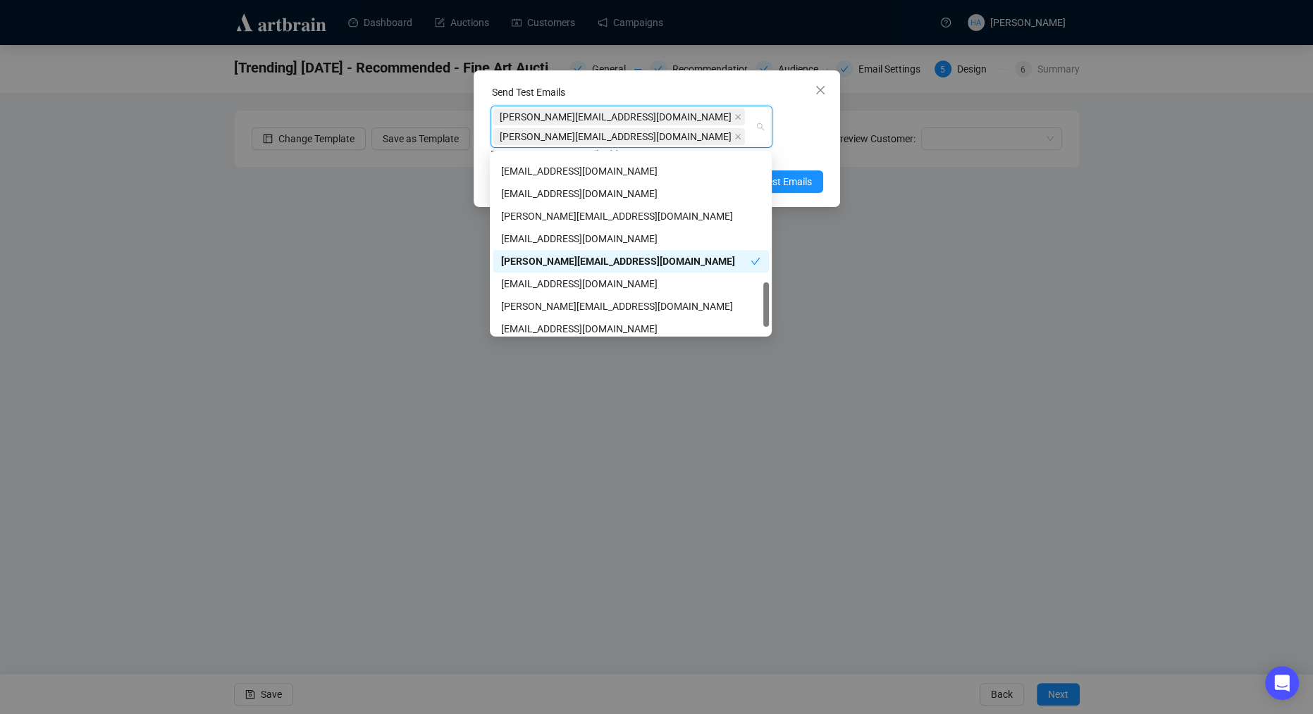
scroll to position [540, 0]
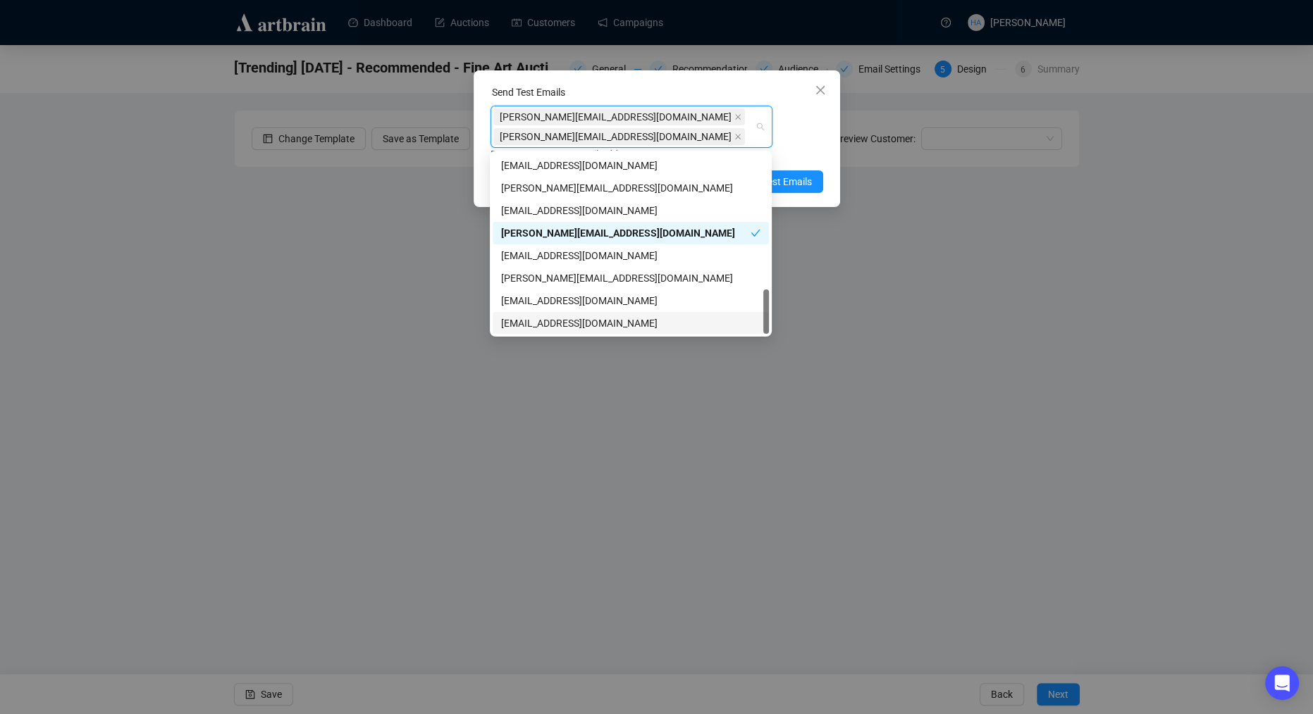
click at [531, 324] on div "[EMAIL_ADDRESS][DOMAIN_NAME]" at bounding box center [630, 323] width 259 height 15
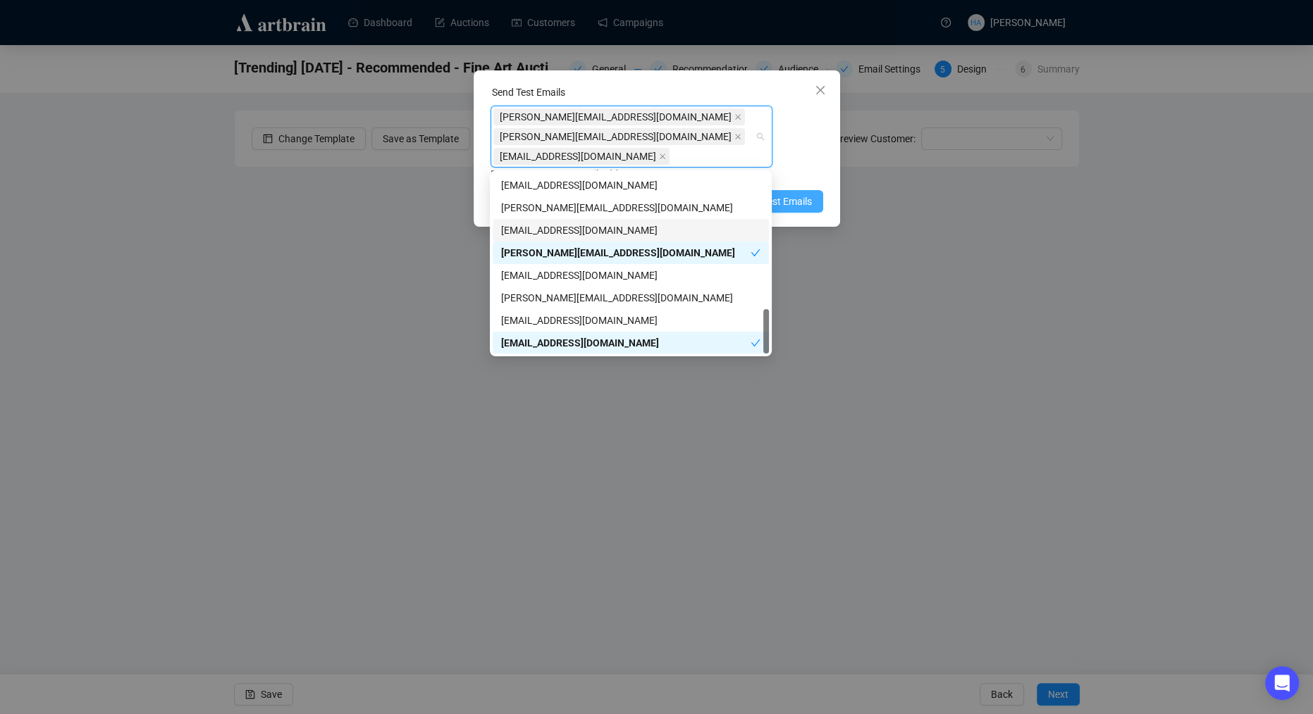
click at [787, 201] on span "Send Test Emails" at bounding box center [774, 201] width 73 height 15
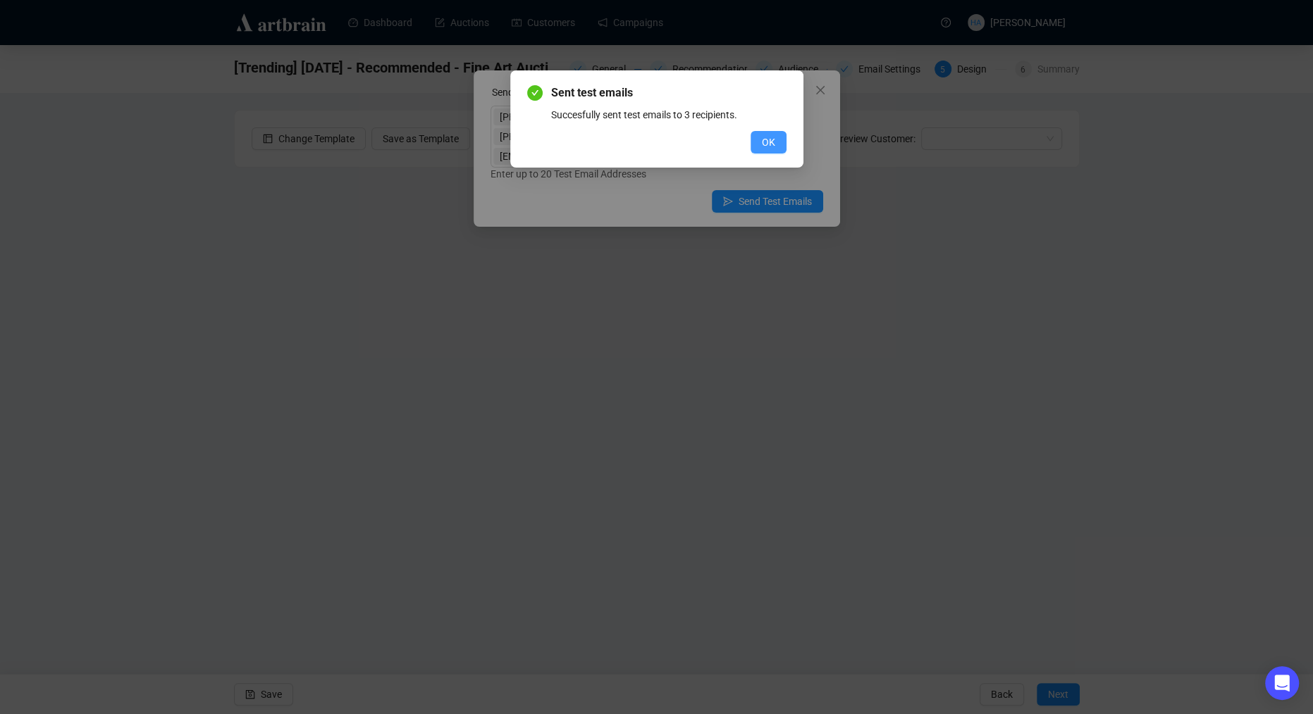
click at [769, 147] on span "OK" at bounding box center [768, 142] width 13 height 15
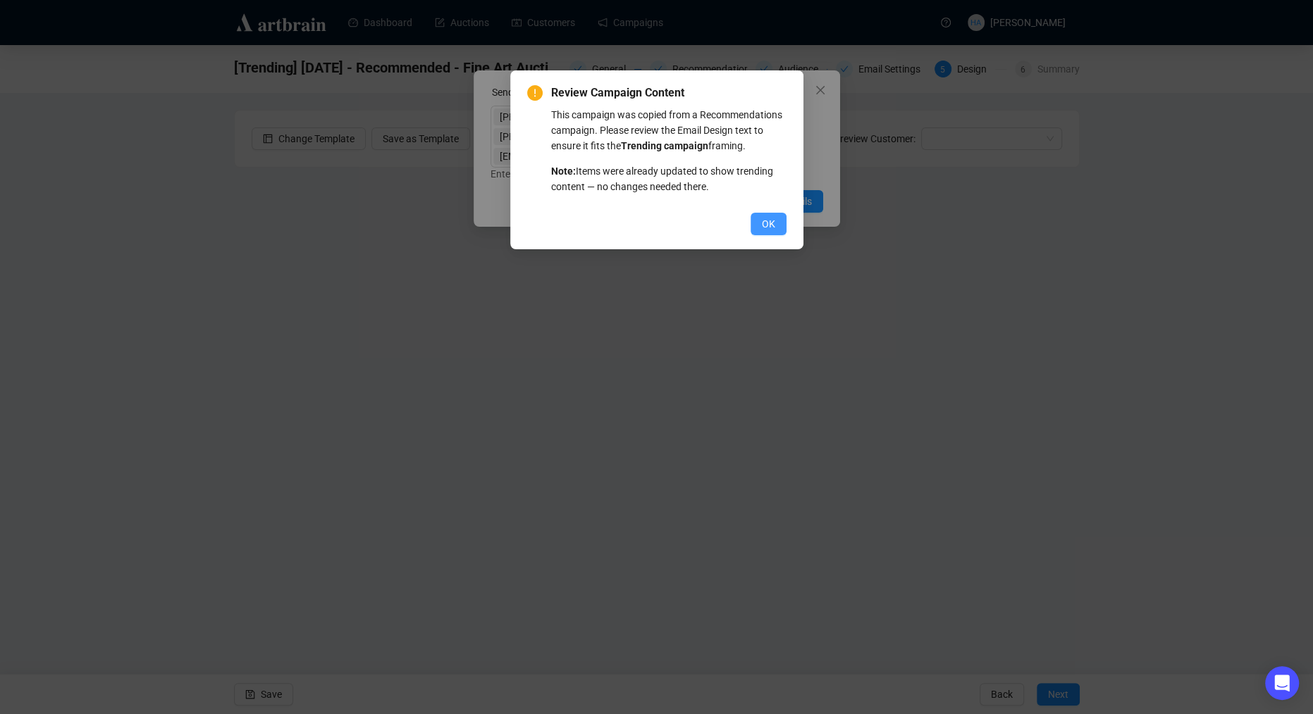
click at [766, 232] on span "OK" at bounding box center [768, 223] width 13 height 15
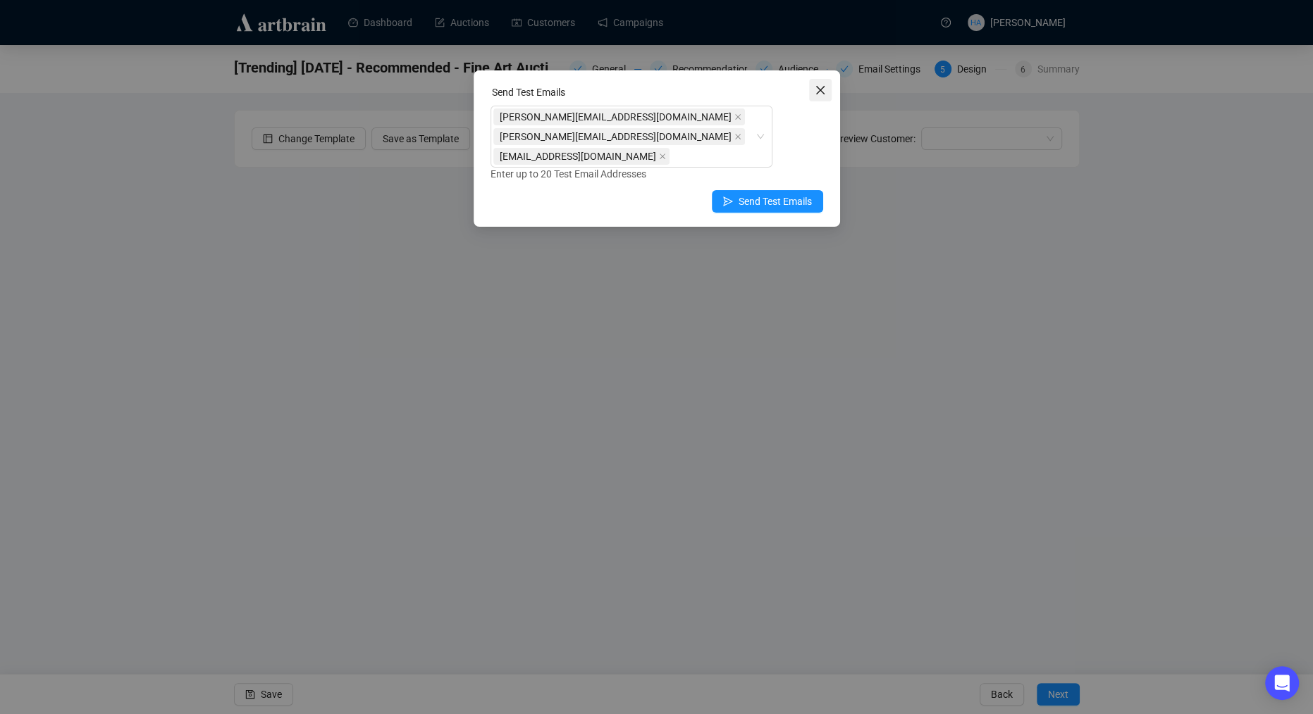
click at [824, 94] on icon "close" at bounding box center [819, 90] width 11 height 11
